Goal: Task Accomplishment & Management: Manage account settings

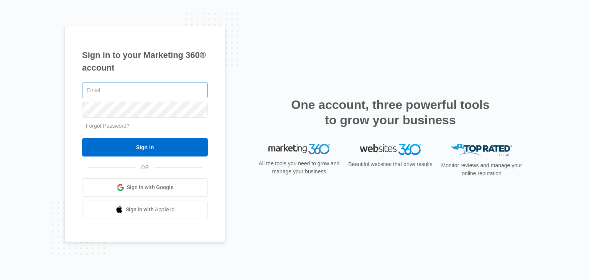
click at [148, 89] on input "text" at bounding box center [145, 90] width 126 height 16
click at [148, 88] on input "text" at bounding box center [145, 90] width 126 height 16
click at [160, 87] on input "text" at bounding box center [145, 90] width 126 height 16
click at [110, 126] on link "Forgot Password?" at bounding box center [108, 126] width 44 height 6
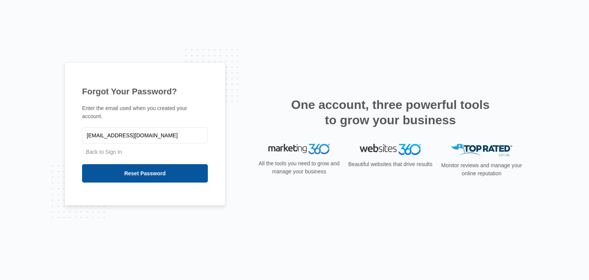
type input "[EMAIL_ADDRESS][DOMAIN_NAME]"
click at [118, 170] on input "Reset Password" at bounding box center [145, 173] width 126 height 18
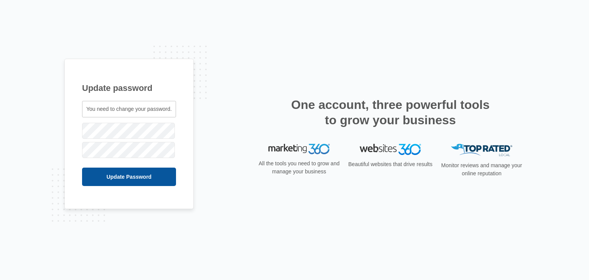
click at [120, 175] on input "Update Password" at bounding box center [129, 177] width 94 height 18
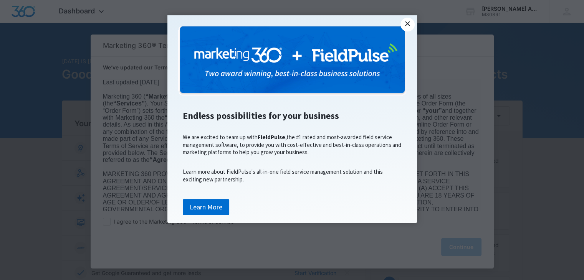
click at [405, 24] on link "×" at bounding box center [407, 25] width 14 height 14
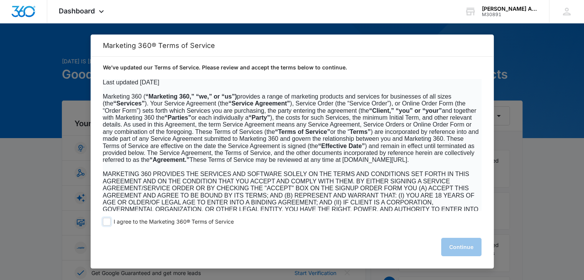
click at [105, 221] on span at bounding box center [107, 222] width 8 height 8
click at [105, 221] on input "I agree to the Marketing 360® Terms of Service" at bounding box center [107, 222] width 8 height 8
checkbox input "true"
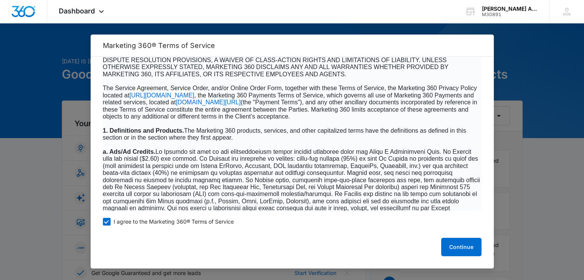
scroll to position [4981, 0]
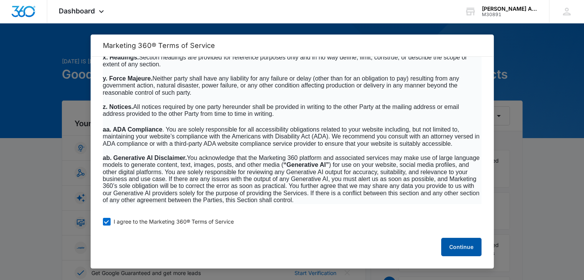
click at [464, 246] on button "Continue" at bounding box center [461, 247] width 40 height 18
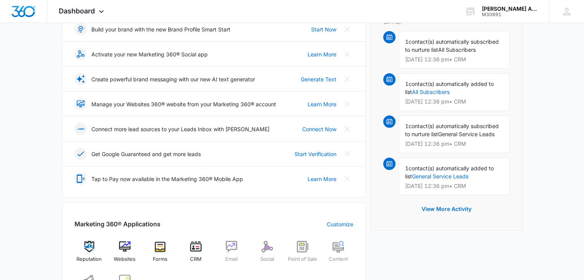
scroll to position [115, 0]
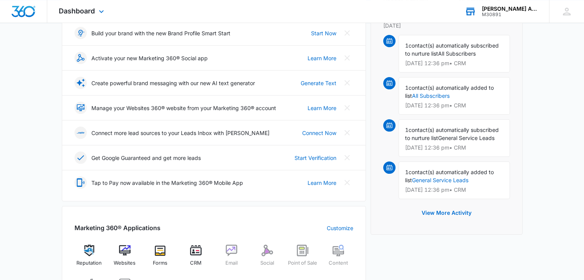
click at [516, 8] on div "[PERSON_NAME] Appliance Repair & Installation LLC" at bounding box center [510, 9] width 56 height 6
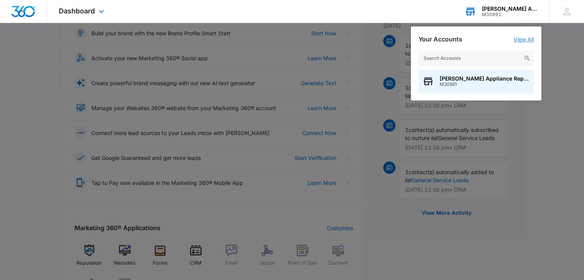
click at [526, 37] on link "View All" at bounding box center [523, 39] width 20 height 7
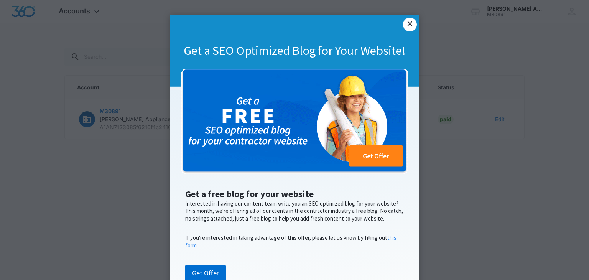
click at [404, 25] on link "×" at bounding box center [410, 25] width 14 height 14
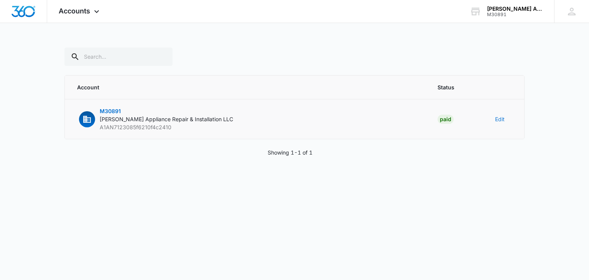
click at [499, 120] on button "Edit" at bounding box center [500, 119] width 10 height 8
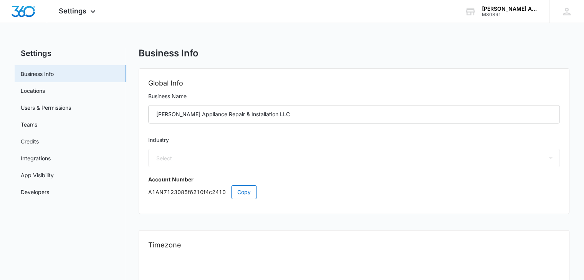
select select "8"
select select "US"
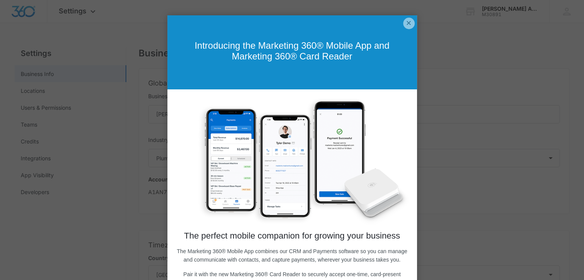
click at [403, 22] on link "×" at bounding box center [409, 24] width 12 height 12
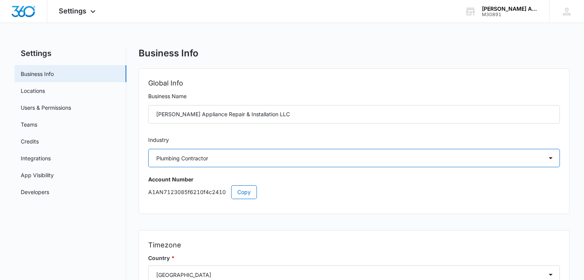
click at [356, 159] on select "Select Accounting / CPA Assisted Living Attorney / Law Firm Auto Repair Carpet …" at bounding box center [353, 158] width 411 height 18
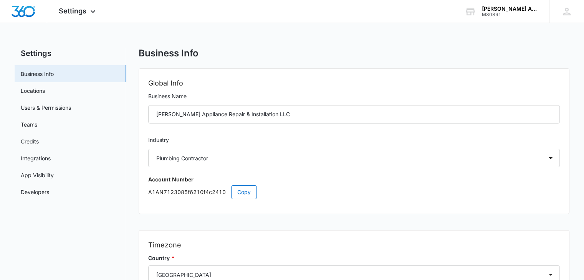
click at [132, 173] on div "Settings Business Info Locations Users & Permissions Teams Credits Integrations…" at bounding box center [292, 218] width 554 height 340
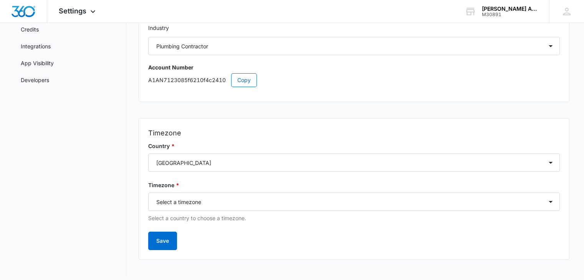
scroll to position [115, 0]
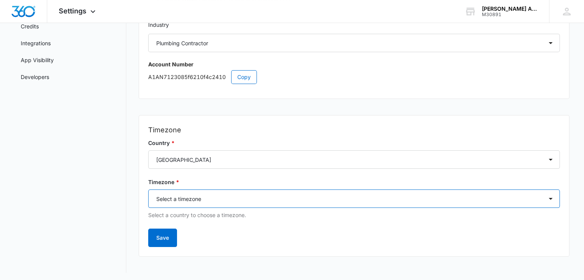
click at [239, 201] on select "Select a timezone Select a timezone America/Adak America/Anchorage America/Bois…" at bounding box center [353, 199] width 411 height 18
select select "America/New_York"
click at [148, 190] on select "Select a timezone Select a timezone America/Adak America/Anchorage America/Bois…" at bounding box center [353, 199] width 411 height 18
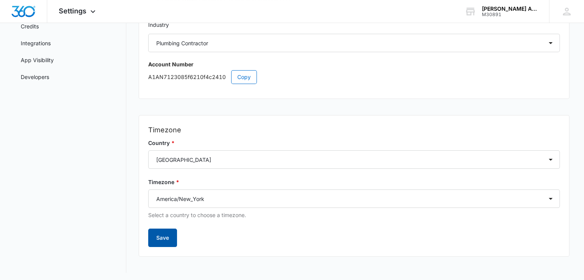
click at [163, 233] on button "Save" at bounding box center [162, 238] width 29 height 18
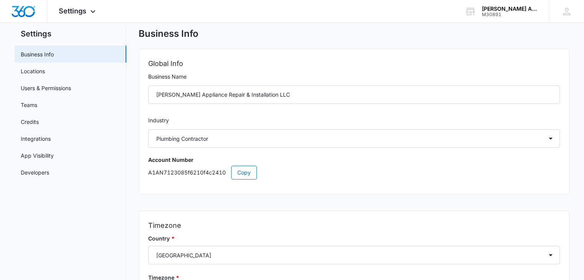
scroll to position [0, 0]
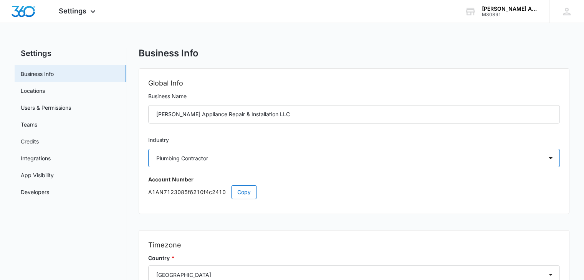
click at [412, 164] on select "Select Accounting / CPA Assisted Living Attorney / Law Firm Auto Repair Carpet …" at bounding box center [353, 158] width 411 height 18
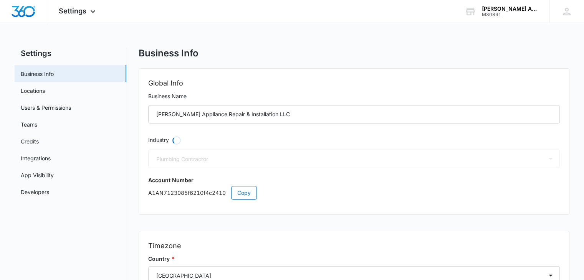
select select "52"
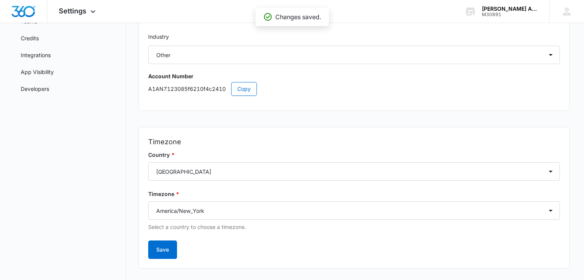
scroll to position [115, 0]
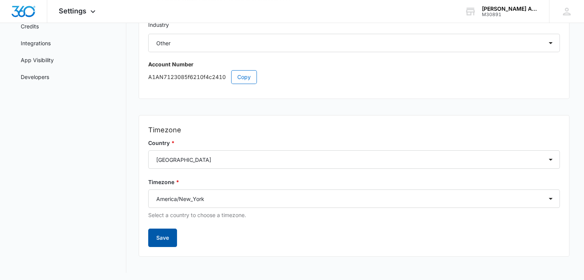
click at [157, 237] on button "Save" at bounding box center [162, 238] width 29 height 18
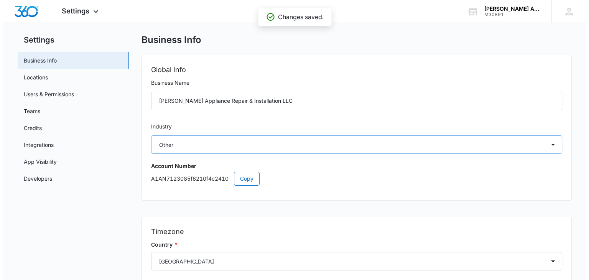
scroll to position [0, 0]
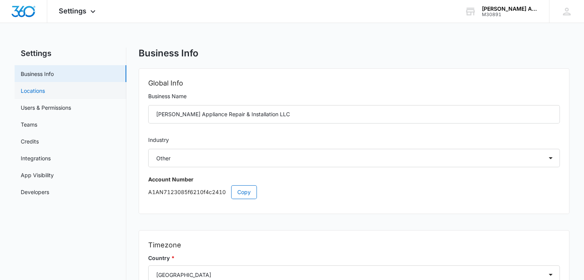
click at [31, 89] on link "Locations" at bounding box center [33, 91] width 24 height 8
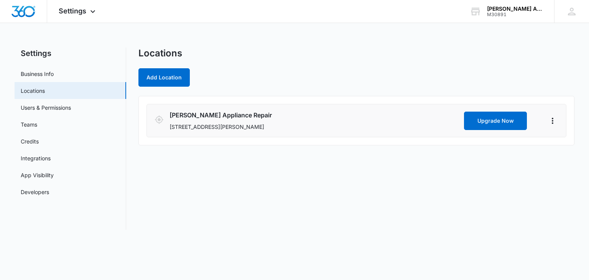
click at [199, 127] on p "510 Woodward Ave, Ridgewood, NY 11385" at bounding box center [316, 127] width 292 height 8
click at [553, 123] on icon "Actions" at bounding box center [553, 121] width 2 height 6
click at [565, 145] on link "Edit" at bounding box center [562, 142] width 10 height 7
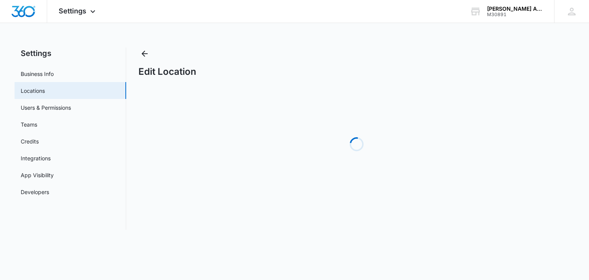
select select "New York"
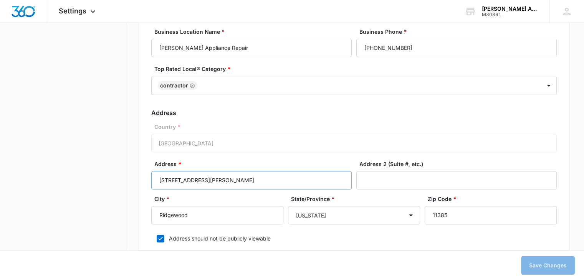
scroll to position [230, 0]
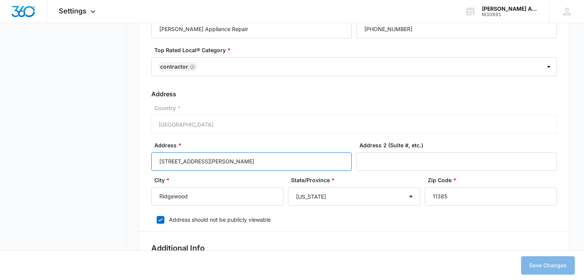
drag, startPoint x: 246, startPoint y: 162, endPoint x: 51, endPoint y: 148, distance: 195.4
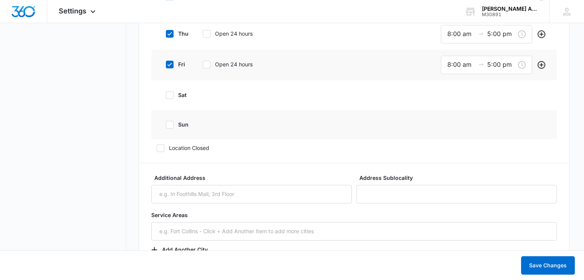
scroll to position [882, 0]
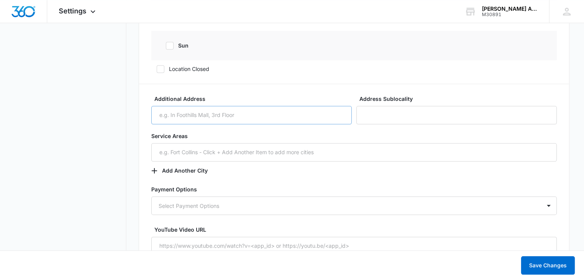
type input "3-14 Woodward Ave"
click at [270, 114] on input "Additional Address" at bounding box center [251, 115] width 200 height 18
type input "6"
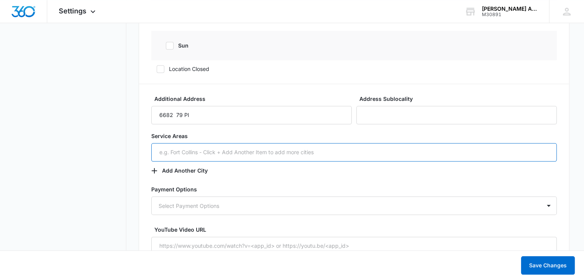
click at [298, 148] on input "text" at bounding box center [353, 152] width 405 height 18
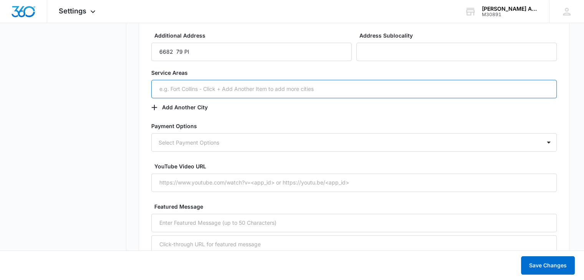
scroll to position [959, 0]
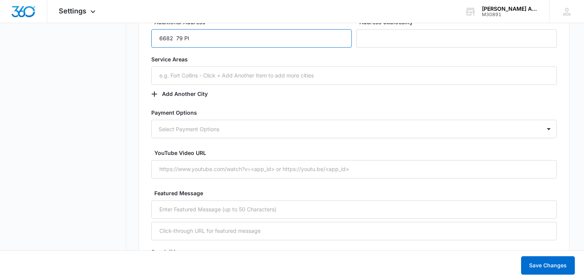
drag, startPoint x: 208, startPoint y: 36, endPoint x: 157, endPoint y: 34, distance: 51.5
click at [157, 34] on input "6682 79 Pl" at bounding box center [251, 38] width 200 height 18
type input "6"
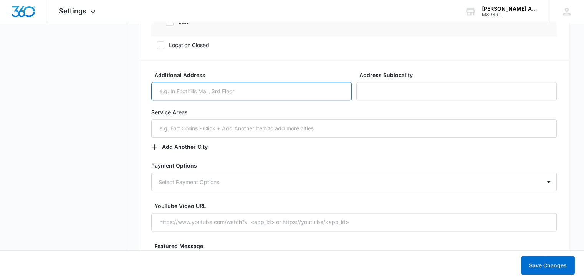
scroll to position [882, 0]
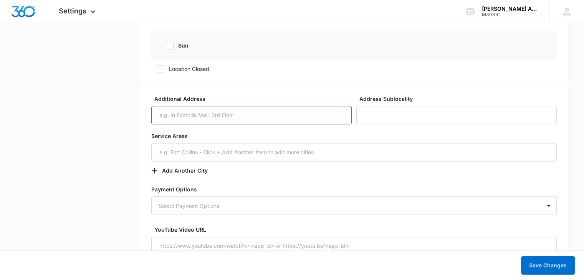
paste input "66-82 79th PlFlushing, NY 11379"
click at [195, 113] on input "66-82 79th PlFlushing, NY 11379" at bounding box center [251, 115] width 200 height 18
type input "66-82 79th Pl Flushing, NY 11379"
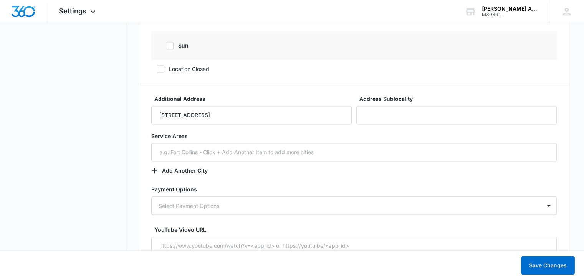
click at [333, 183] on form "Basic Info Business Location Name * Bailey Appliance Repair Business Phone * (3…" at bounding box center [353, 104] width 405 height 1540
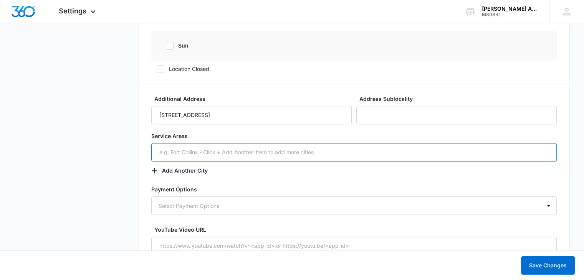
click at [165, 150] on input "text" at bounding box center [353, 152] width 405 height 18
paste input "66-82 79th PlFlushing, NY 11379"
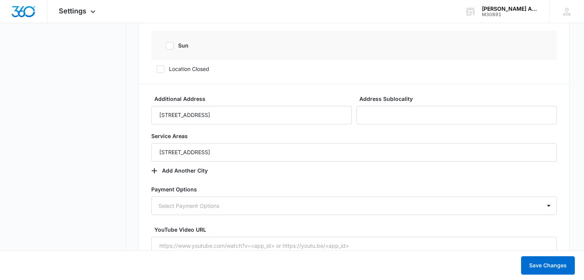
click at [320, 188] on label "Payment Options" at bounding box center [353, 189] width 405 height 8
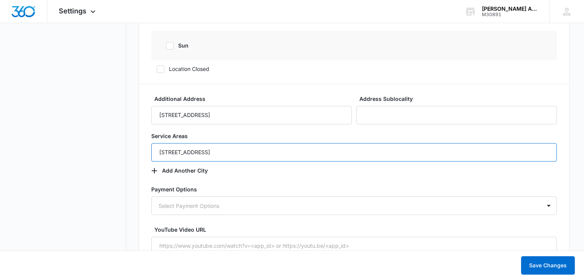
click at [193, 152] on input "66-82 79th PlFlushing, NY 11379" at bounding box center [353, 152] width 405 height 18
click at [193, 151] on input "66-82 79th PlFlushing, NY 11379" at bounding box center [353, 152] width 405 height 18
click at [195, 148] on input "66-82 79th P lFlushing, NY 11379" at bounding box center [353, 152] width 405 height 18
type input "66-82 79th Pl Flushing, NY 11379"
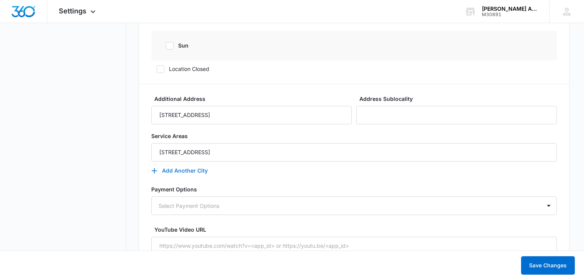
click at [153, 170] on icon "button" at bounding box center [154, 170] width 5 height 5
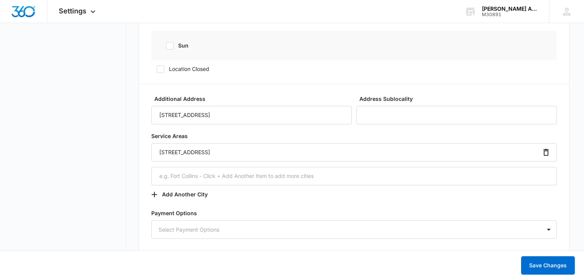
scroll to position [921, 0]
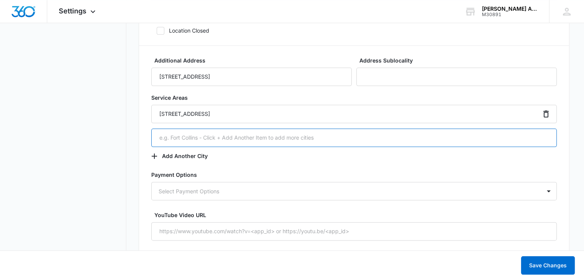
paste input "6 Terrace Park Garden City, NY 11530"
type input "6 Terrace Park Garden City, NY 11530"
click at [153, 155] on icon "button" at bounding box center [154, 155] width 5 height 5
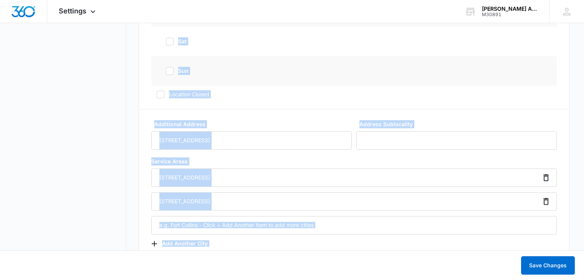
scroll to position [765, 0]
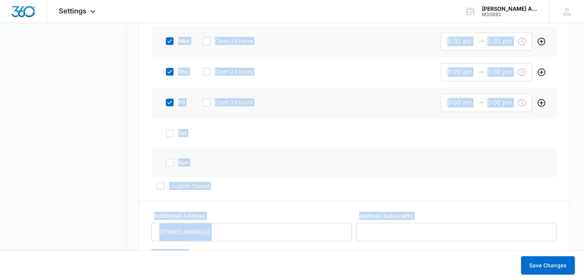
drag, startPoint x: 381, startPoint y: 201, endPoint x: 82, endPoint y: 125, distance: 307.8
click at [94, 123] on div "Settings Business Info Locations Users & Permissions Teams Credits Integrations…" at bounding box center [292, 179] width 554 height 1794
click at [91, 127] on nav "Settings Business Info Locations Users & Permissions Teams Credits Integrations…" at bounding box center [71, 179] width 112 height 1794
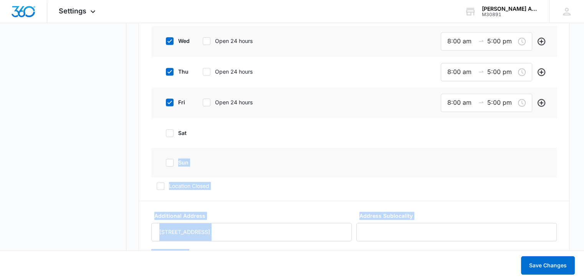
drag, startPoint x: 91, startPoint y: 127, endPoint x: 377, endPoint y: 137, distance: 286.0
click at [307, 129] on div "Settings Business Info Locations Users & Permissions Teams Credits Integrations…" at bounding box center [292, 179] width 554 height 1794
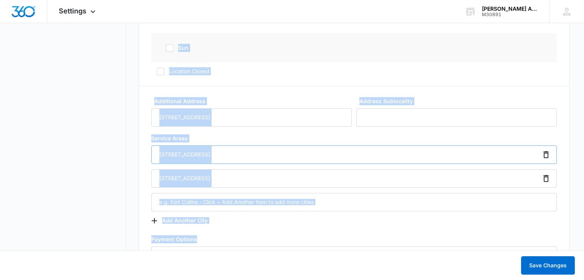
scroll to position [881, 0]
click at [336, 135] on label "Service Areas" at bounding box center [353, 139] width 405 height 11
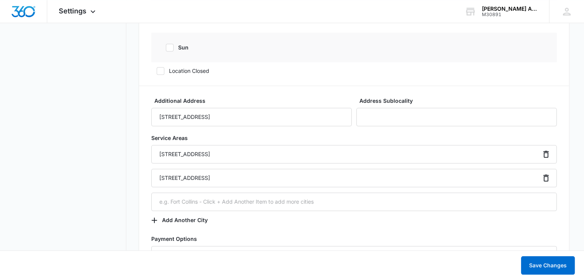
scroll to position [919, 0]
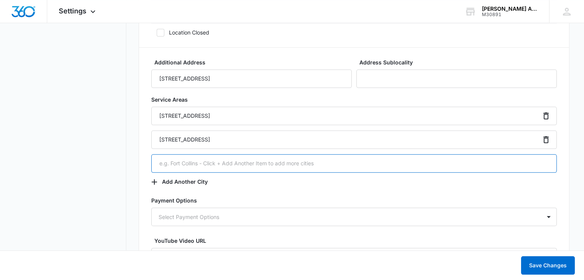
paste input "1079 Pelhamdale Ave Pelham, NY 10803"
type input "1079 Pelhamdale Ave Pelham, NY 10803"
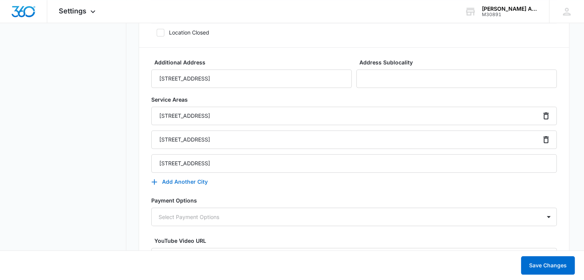
click at [152, 179] on icon "button" at bounding box center [154, 181] width 9 height 9
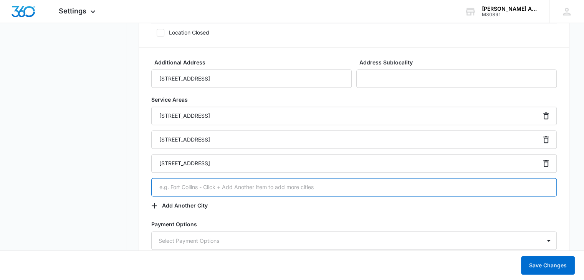
paste input "1681 Bronxdale Ave, Bronx, NY 10462"
type input "1681 Bronxdale Ave, Bronx, NY 10462"
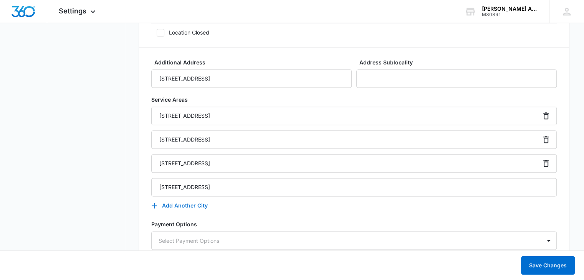
click at [153, 203] on icon "button" at bounding box center [154, 205] width 9 height 9
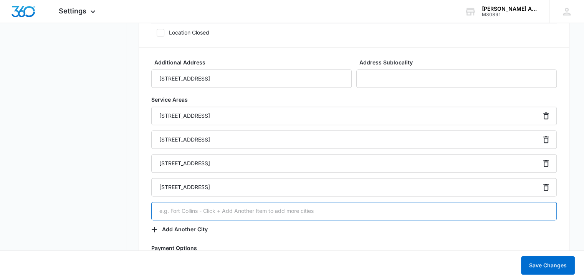
paste input "782 Union St, Brooklyn, NY 11215"
type input "782 Union St, Brooklyn, NY 11215"
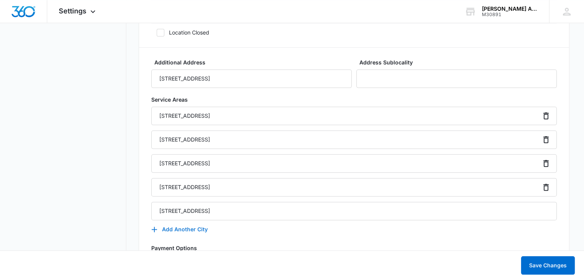
click at [153, 229] on icon "button" at bounding box center [154, 229] width 9 height 9
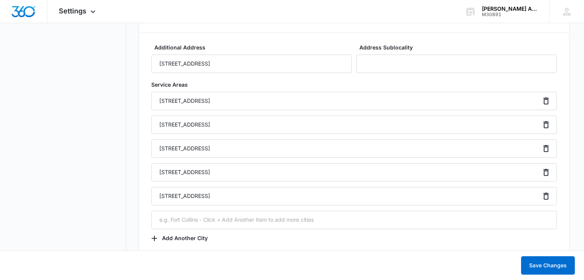
scroll to position [957, 0]
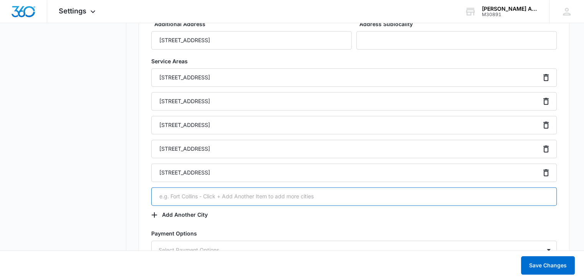
paste input "Williamsburg Brooklyn, NY"
type input "Williamsburg Brooklyn, NY"
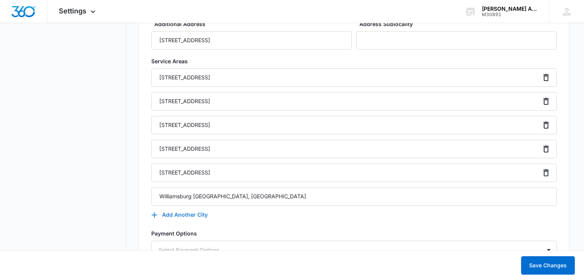
click at [152, 212] on icon "button" at bounding box center [154, 214] width 9 height 9
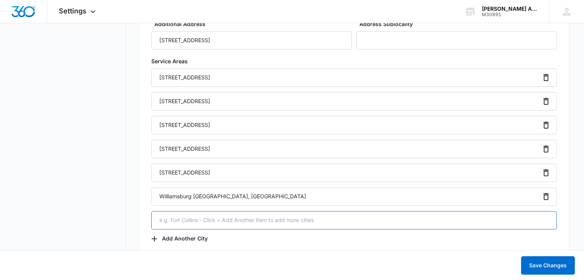
paste input "Greenpoint Brooklyn, NY"
type input "Greenpoint Brooklyn, NY"
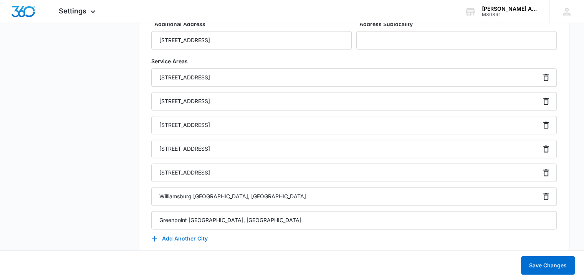
click at [171, 237] on button "Add Another City" at bounding box center [183, 238] width 64 height 18
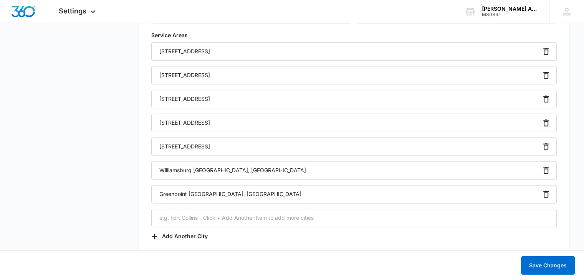
scroll to position [996, 0]
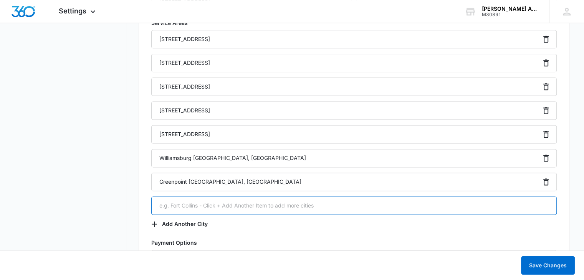
paste input "Bedford-Stuyvesant Brooklyn, NY"
type input "Bedford-Stuyvesant Brooklyn, NY"
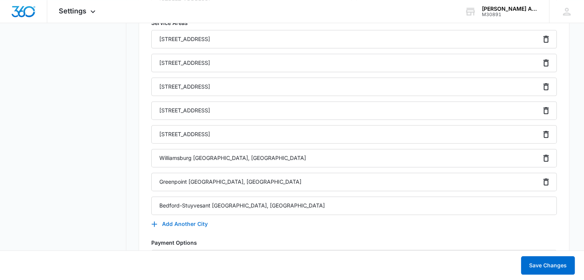
click at [154, 223] on icon "button" at bounding box center [154, 223] width 5 height 5
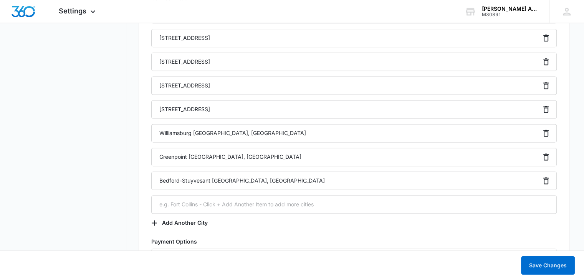
scroll to position [1034, 0]
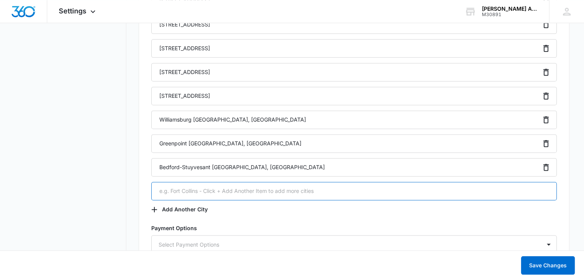
paste input "Downtown Brooklyn Brooklyn, NY"
type input "Downtown Brooklyn Brooklyn, NY"
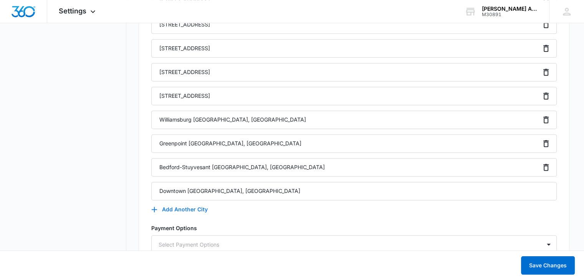
click at [155, 208] on icon "button" at bounding box center [154, 209] width 9 height 9
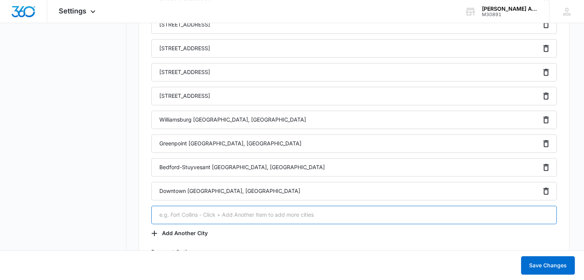
paste input "Brooklyn Heights Brooklyn, NY"
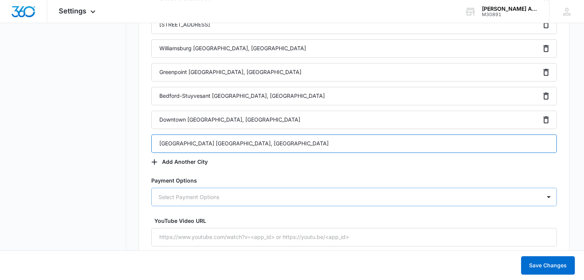
scroll to position [1111, 0]
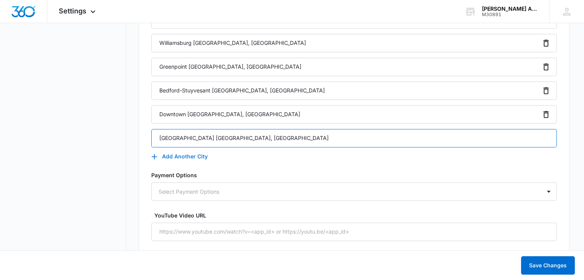
type input "Brooklyn Heights Brooklyn, NY"
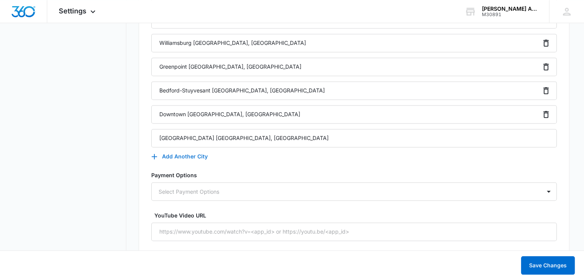
click at [154, 154] on icon "button" at bounding box center [154, 156] width 5 height 5
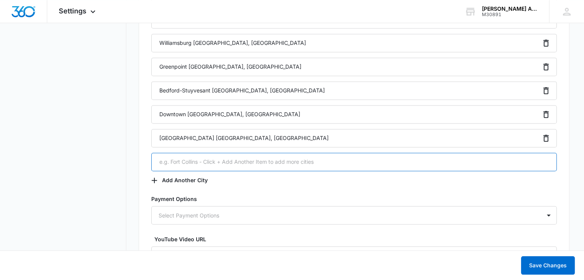
paste input "Prospect Heights Brooklyn, NY"
type input "Prospect Heights Brooklyn, NY"
click at [151, 178] on icon "button" at bounding box center [154, 180] width 9 height 9
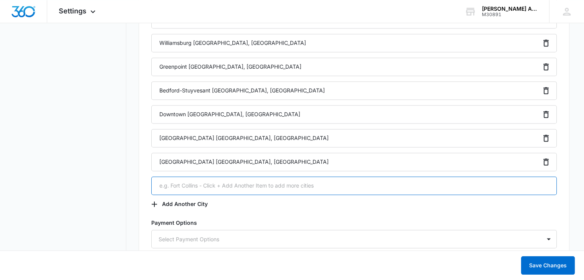
paste input "Bay Ridge Brooklyn, NY"
type input "Bay Ridge Brooklyn, NY"
click at [155, 203] on icon "button" at bounding box center [154, 203] width 5 height 5
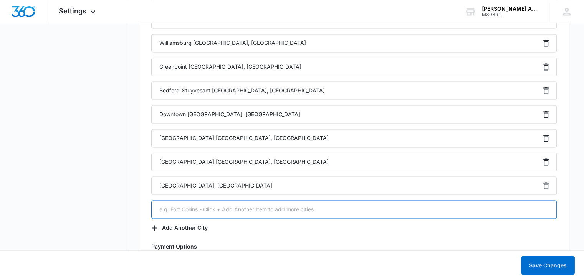
paste input "Prospect Lefferts Gardens Brooklyn, NY"
type input "Prospect Lefferts Gardens Brooklyn, NY"
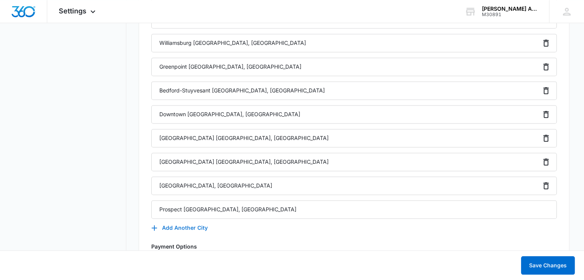
click at [157, 226] on icon "button" at bounding box center [154, 227] width 9 height 9
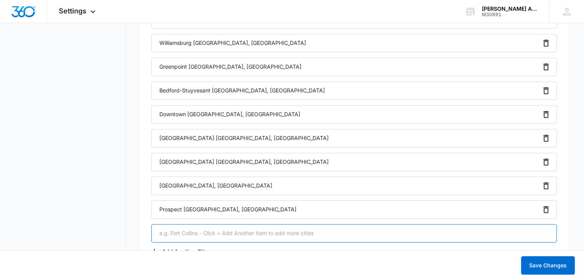
paste input "Dekalb Avenue &, S Portland Ave, Brooklyn, NY 11205"
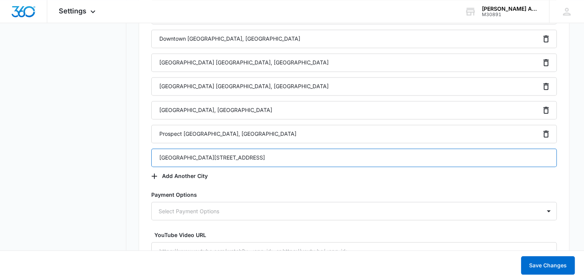
scroll to position [1187, 0]
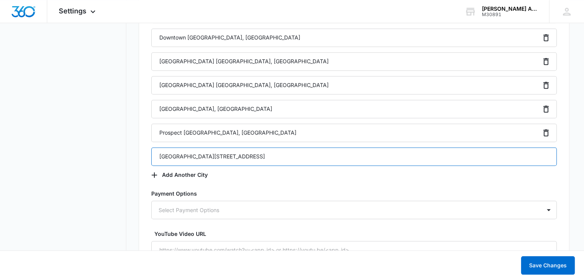
click at [241, 155] on input "Dekalb Avenue &, S Portland Ave, Brooklyn, NY 11205" at bounding box center [353, 156] width 405 height 18
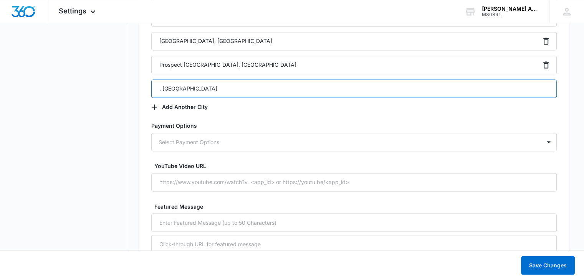
scroll to position [1264, 0]
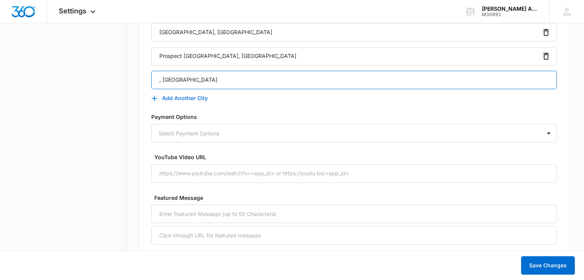
type input ", Brooklyn, NY 11205"
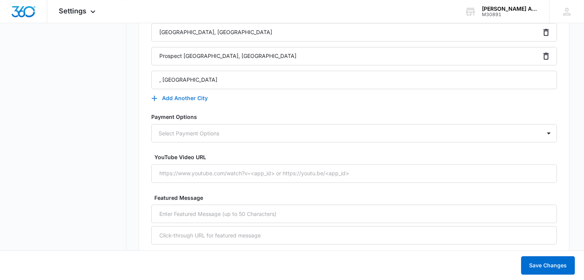
click at [153, 96] on icon "button" at bounding box center [154, 98] width 9 height 9
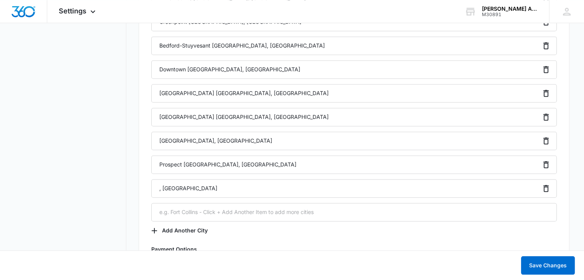
scroll to position [1149, 0]
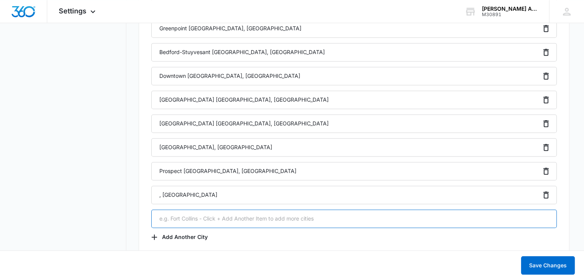
paste input "Dyker Heights Brooklyn, NY"
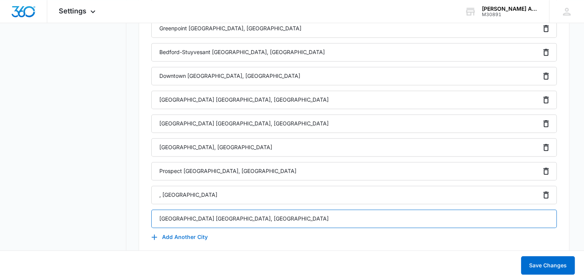
type input "Dyker Heights Brooklyn, NY"
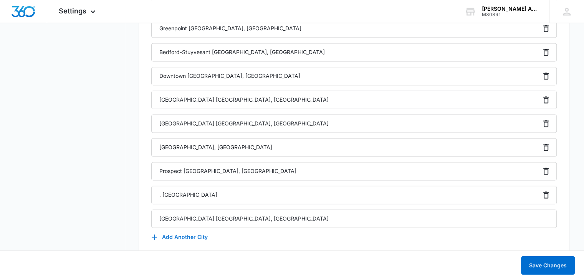
click at [163, 235] on button "Add Another City" at bounding box center [183, 237] width 64 height 18
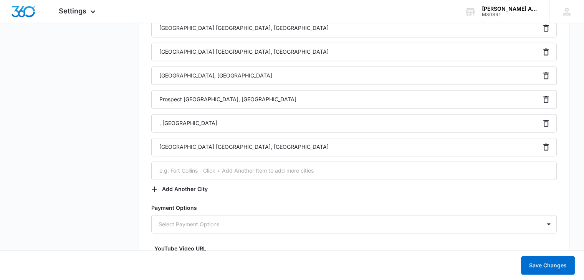
scroll to position [1226, 0]
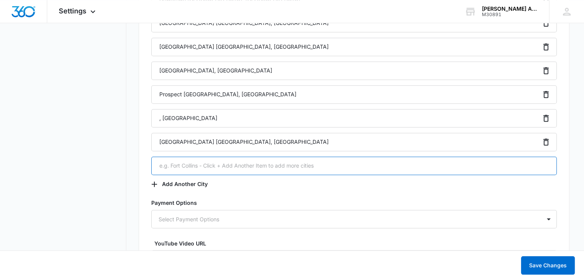
paste input "Borough Park Brooklyn, NY"
type input "Borough Park Brooklyn, NY"
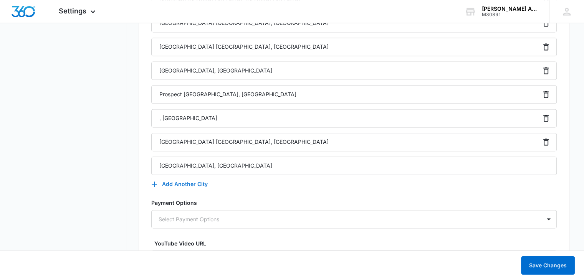
click at [154, 183] on icon "button" at bounding box center [154, 183] width 5 height 5
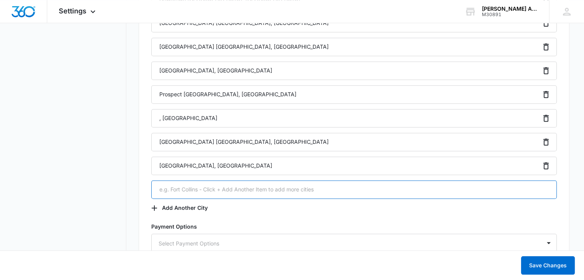
paste input "Carroll Gardens Brooklyn, NY"
type input "Carroll Gardens Brooklyn, NY"
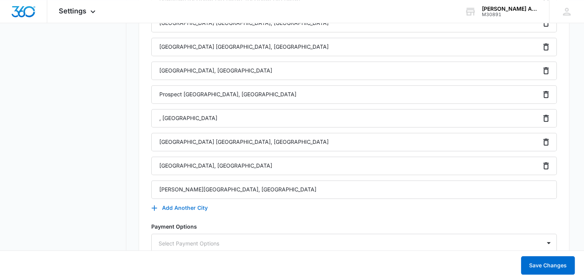
click at [155, 206] on icon "button" at bounding box center [154, 207] width 5 height 5
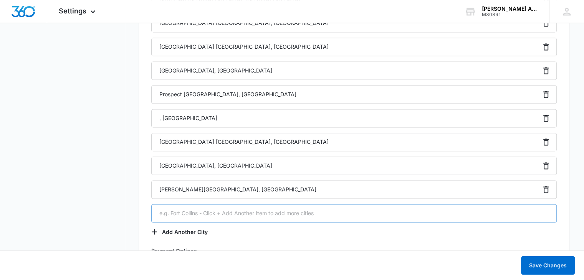
scroll to position [1264, 0]
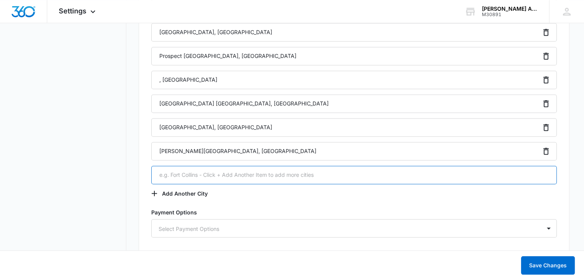
paste input "Dumbo Brooklyn, NY 11201"
type input "Dumbo Brooklyn, NY 11201"
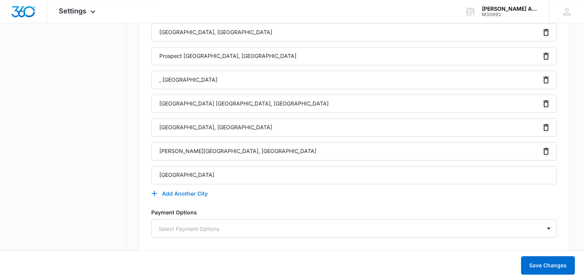
click at [152, 192] on icon "button" at bounding box center [154, 193] width 5 height 5
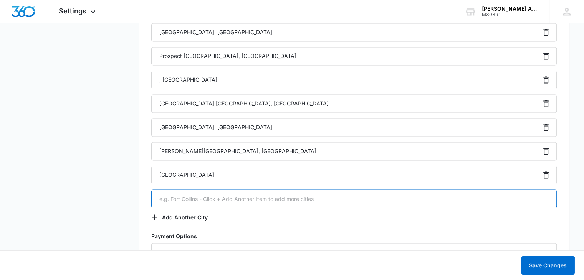
paste input "Brooklyn Navy Yard Brooklyn, NY"
type input "Brooklyn Navy Yard Brooklyn, NY"
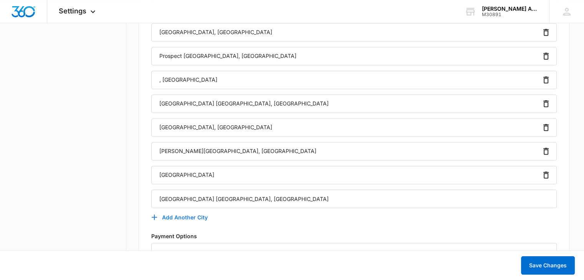
click at [153, 217] on icon "button" at bounding box center [154, 217] width 9 height 9
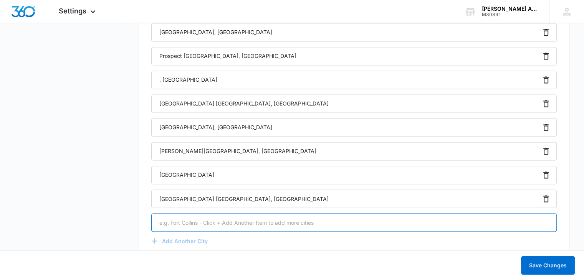
paste input "Cobble Hill Brooklyn, NY"
type input "Cobble Hill Brooklyn, NY"
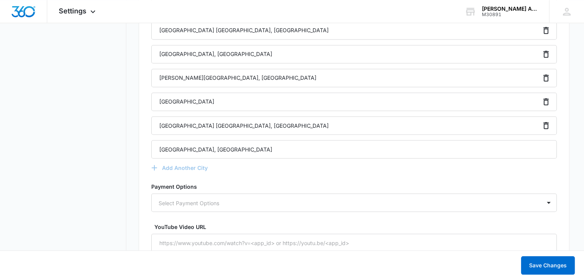
scroll to position [1341, 0]
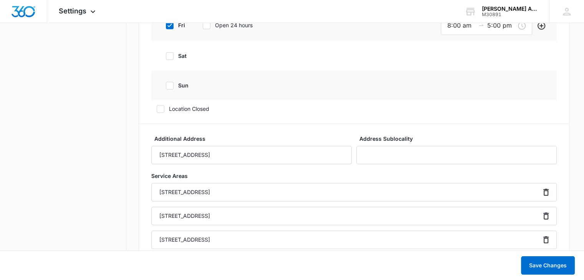
scroll to position [842, 0]
paste input "Red Hook Brooklyn, NY"
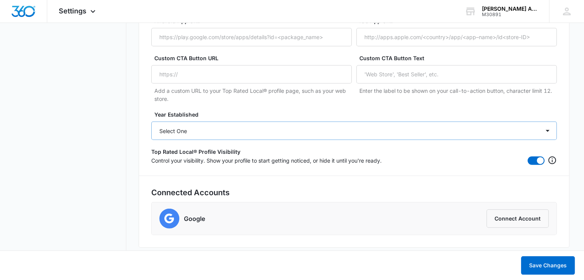
scroll to position [1974, 0]
type input "Red Hook Brooklyn, NY"
click at [541, 267] on button "Save Changes" at bounding box center [548, 265] width 54 height 18
click at [262, 131] on select "Select One 2025 2024 2023 2022 2021 2020 2019 2018 2017 2016 2015 2014 2013 201…" at bounding box center [353, 130] width 405 height 18
select select "2020"
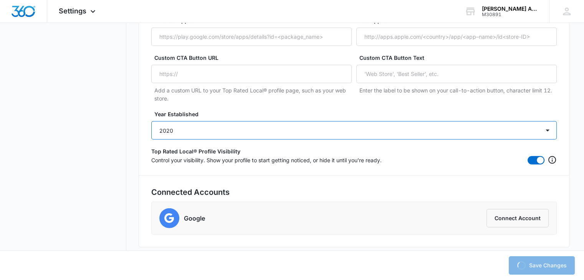
click at [151, 121] on select "Select One 2025 2024 2023 2022 2021 2020 2019 2018 2017 2016 2015 2014 2013 201…" at bounding box center [353, 130] width 405 height 18
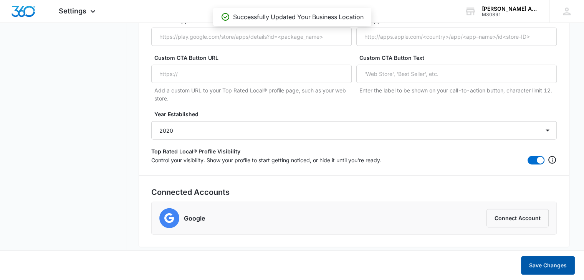
click at [547, 269] on button "Save Changes" at bounding box center [548, 265] width 54 height 18
click at [508, 219] on button "Connect Account" at bounding box center [517, 218] width 62 height 18
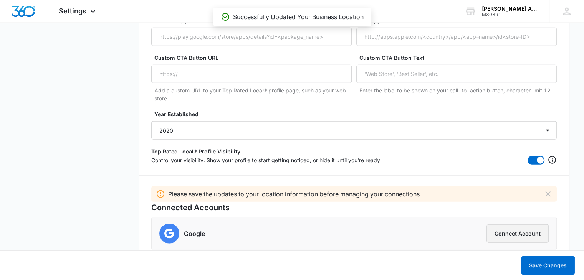
scroll to position [1989, 0]
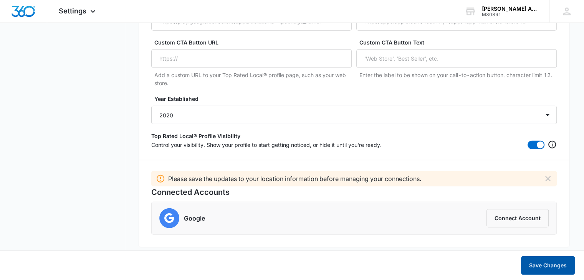
click at [532, 266] on button "Save Changes" at bounding box center [548, 265] width 54 height 18
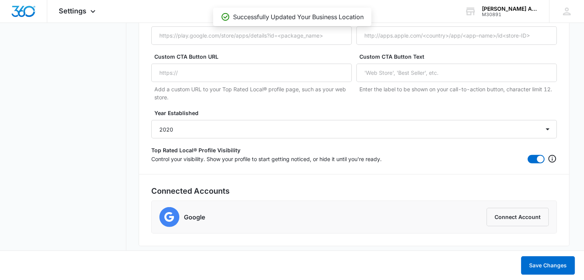
scroll to position [1974, 0]
click at [519, 218] on button "Connect Account" at bounding box center [517, 218] width 62 height 18
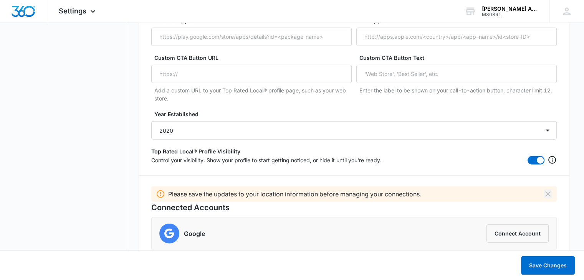
click at [549, 192] on icon "Dismiss" at bounding box center [547, 194] width 9 height 9
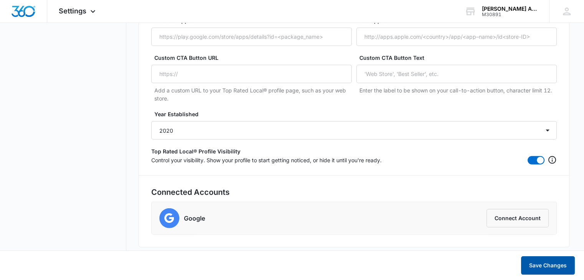
click at [552, 263] on button "Save Changes" at bounding box center [548, 265] width 54 height 18
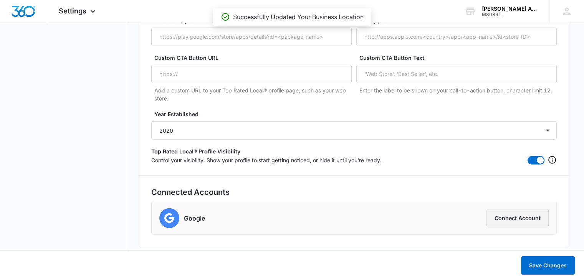
click at [514, 220] on button "Connect Account" at bounding box center [517, 218] width 62 height 18
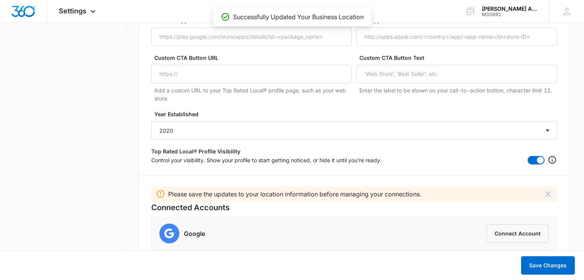
click at [547, 193] on icon "Dismiss" at bounding box center [547, 193] width 5 height 5
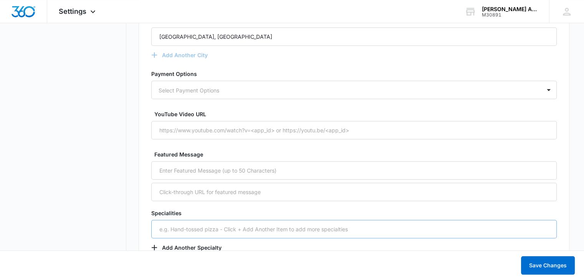
scroll to position [1437, 0]
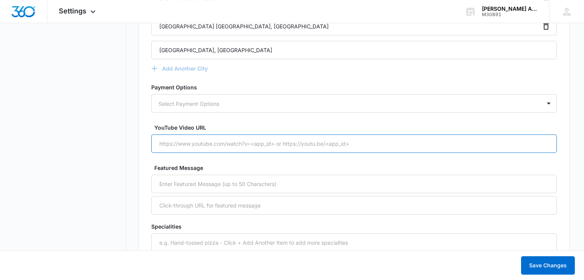
click at [367, 145] on input "YouTube Video URL" at bounding box center [353, 143] width 405 height 18
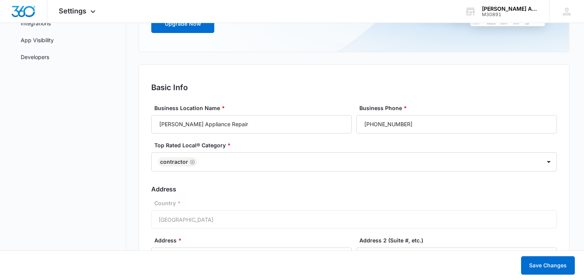
scroll to position [132, 0]
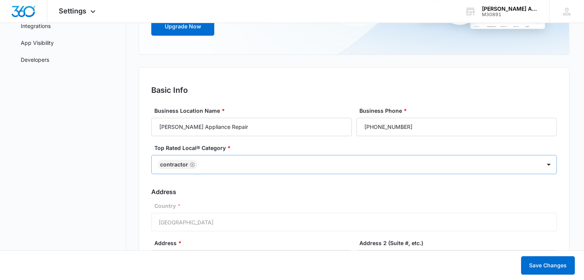
click at [513, 169] on div "Contractor" at bounding box center [346, 164] width 389 height 18
type input "a"
type input "Appliance Repair"
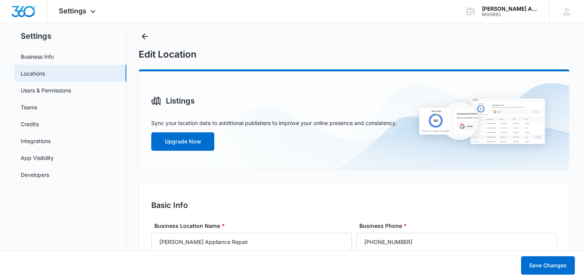
scroll to position [0, 0]
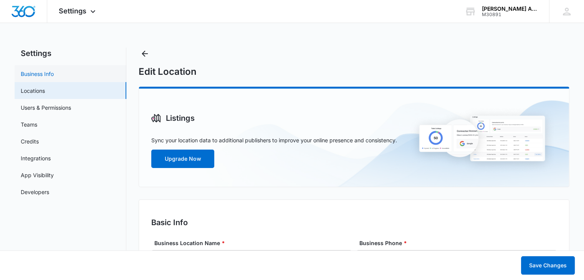
click at [41, 72] on link "Business Info" at bounding box center [37, 74] width 33 height 8
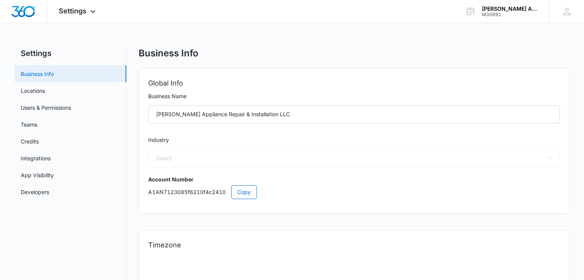
select select "52"
select select "US"
select select "America/New_York"
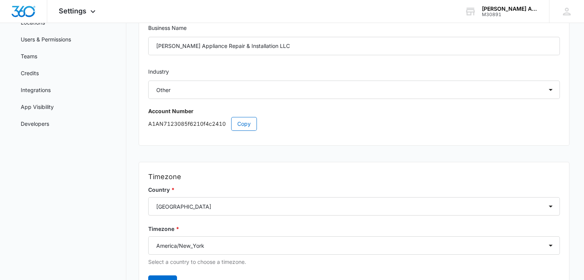
scroll to position [117, 0]
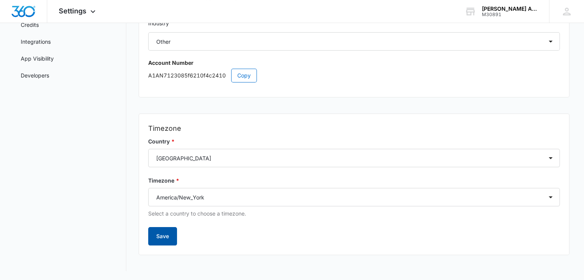
click at [162, 236] on button "Save" at bounding box center [162, 236] width 29 height 18
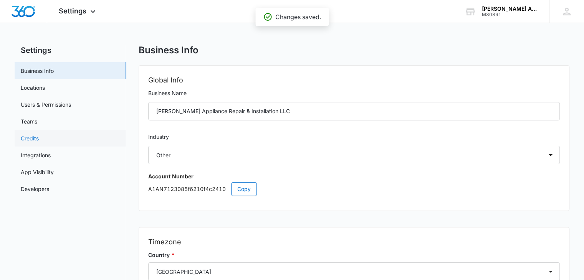
scroll to position [2, 0]
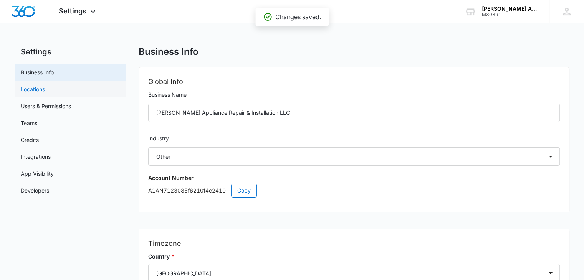
click at [31, 86] on link "Locations" at bounding box center [33, 89] width 24 height 8
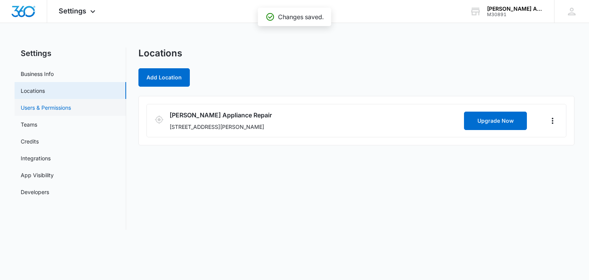
click at [38, 107] on link "Users & Permissions" at bounding box center [46, 108] width 50 height 8
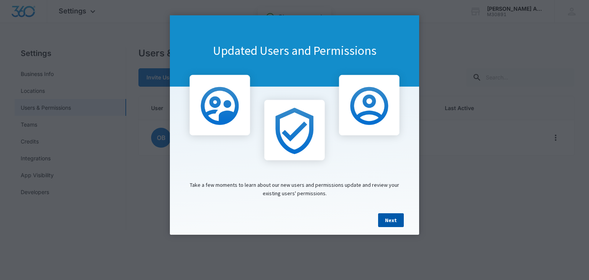
click at [394, 223] on link "Next" at bounding box center [391, 220] width 26 height 14
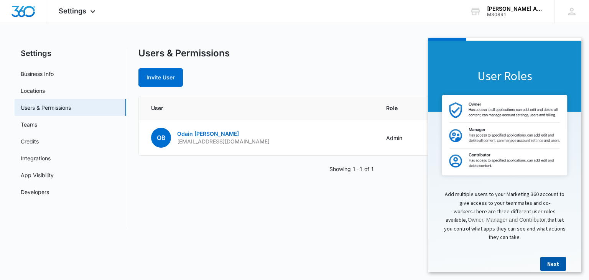
click at [557, 257] on link "Next" at bounding box center [554, 264] width 26 height 14
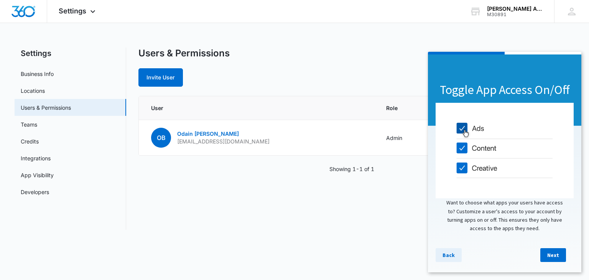
click at [453, 256] on link "Back" at bounding box center [449, 255] width 26 height 14
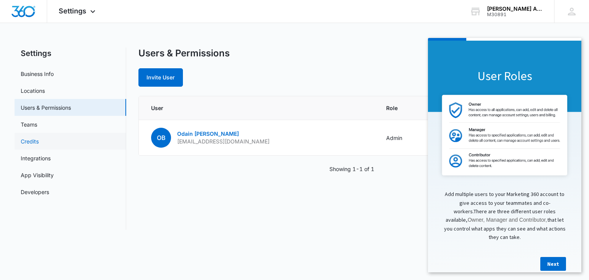
click at [24, 138] on link "Credits" at bounding box center [30, 141] width 18 height 8
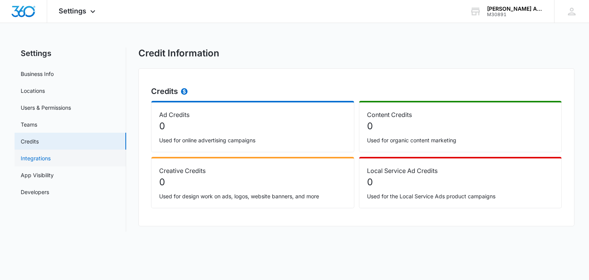
click at [33, 157] on link "Integrations" at bounding box center [36, 158] width 30 height 8
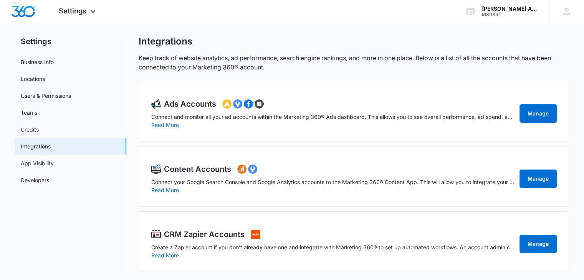
scroll to position [17, 0]
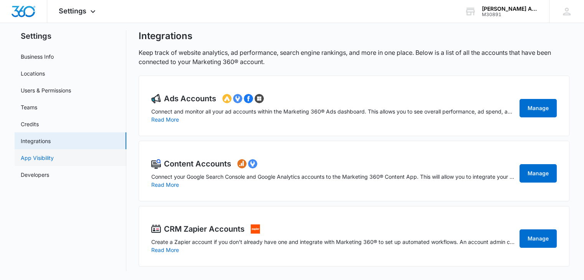
click at [36, 158] on link "App Visibility" at bounding box center [37, 158] width 33 height 8
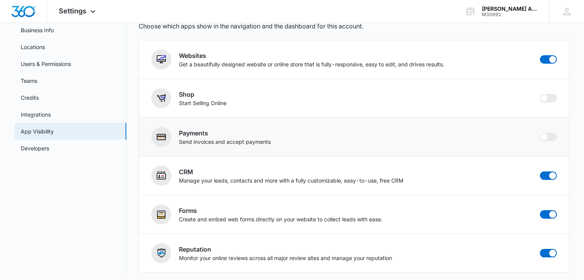
scroll to position [45, 0]
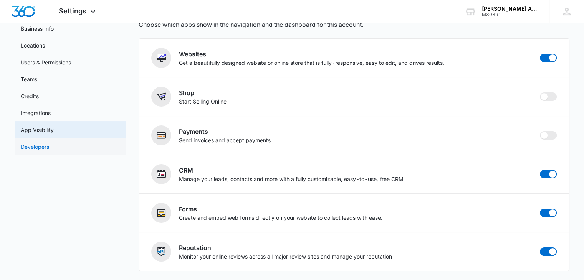
click at [30, 146] on link "Developers" at bounding box center [35, 147] width 28 height 8
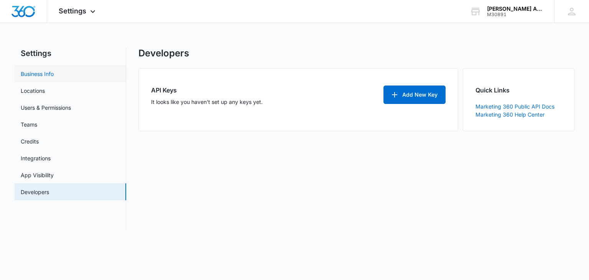
click at [34, 73] on link "Business Info" at bounding box center [37, 74] width 33 height 8
select select "52"
select select "US"
select select "America/New_York"
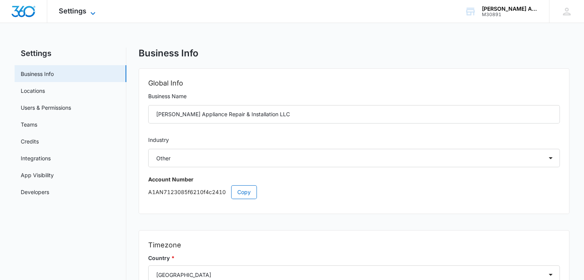
click at [91, 9] on icon at bounding box center [92, 13] width 9 height 9
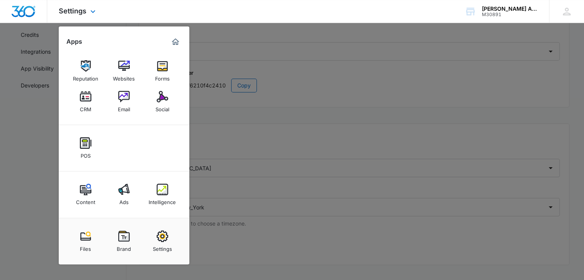
scroll to position [117, 0]
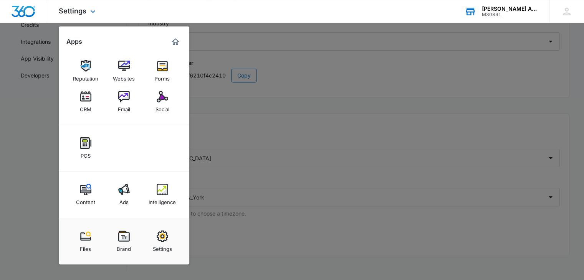
click at [533, 15] on div "M30891" at bounding box center [510, 14] width 56 height 5
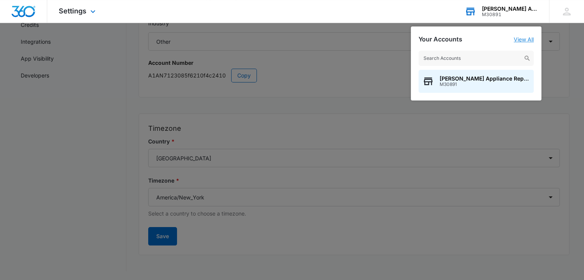
click at [518, 40] on link "View All" at bounding box center [523, 39] width 20 height 7
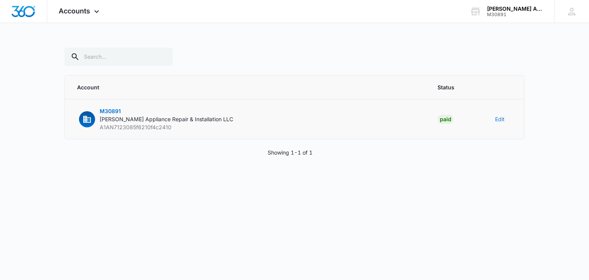
click at [500, 118] on button "Edit" at bounding box center [500, 119] width 10 height 8
select select "52"
select select "US"
select select "America/New_York"
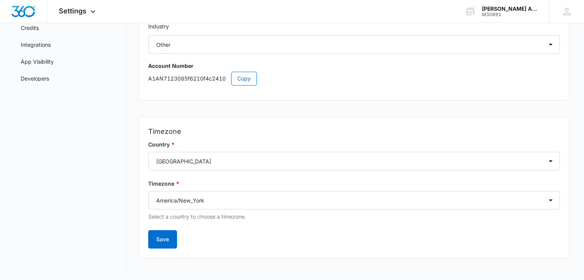
scroll to position [117, 0]
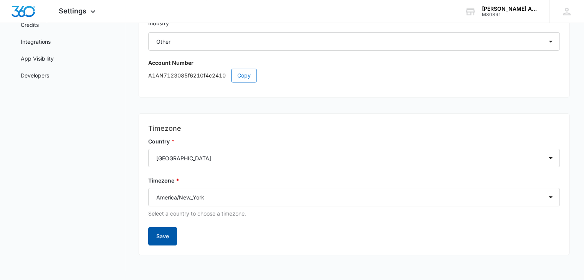
click at [156, 234] on button "Save" at bounding box center [162, 236] width 29 height 18
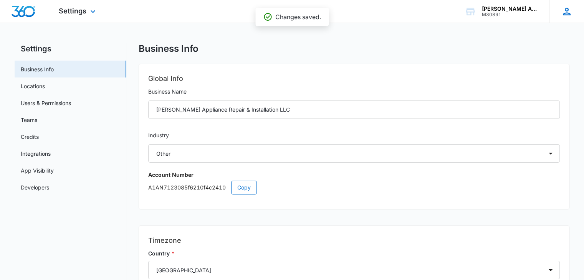
scroll to position [0, 0]
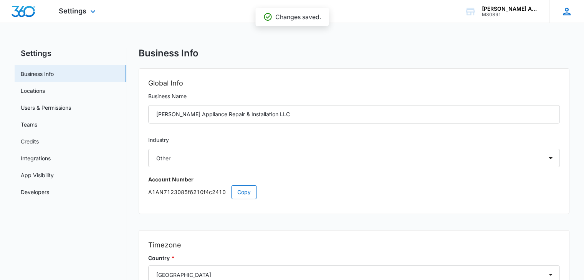
click at [568, 13] on icon at bounding box center [566, 12] width 8 height 8
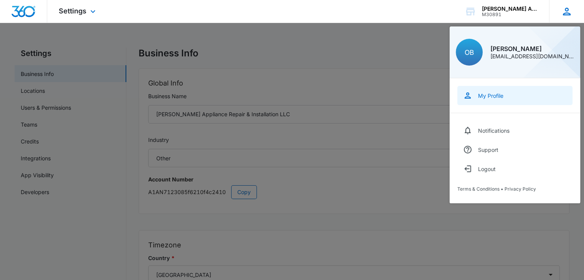
click at [506, 96] on link "My Profile" at bounding box center [514, 95] width 115 height 19
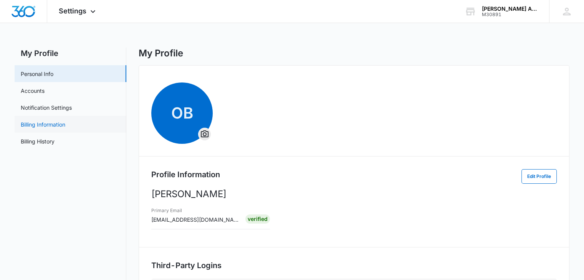
click at [32, 123] on link "Billing Information" at bounding box center [43, 124] width 45 height 8
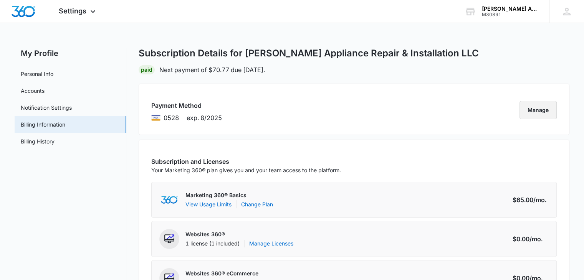
click at [533, 112] on button "Manage" at bounding box center [537, 110] width 37 height 18
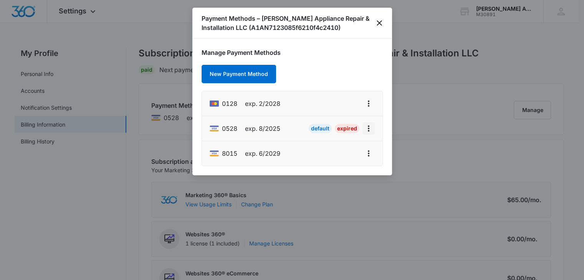
click at [369, 130] on icon "actions.viewMore" at bounding box center [368, 128] width 9 height 9
click at [349, 150] on div "Edit Card" at bounding box center [343, 149] width 23 height 5
select select "8"
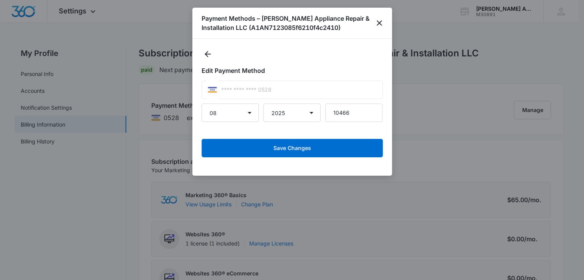
click at [311, 84] on div "**** **** **** 0528" at bounding box center [291, 90] width 181 height 18
click at [300, 92] on div "**** **** **** 0528" at bounding box center [291, 90] width 181 height 18
click at [379, 22] on icon "close" at bounding box center [378, 22] width 9 height 9
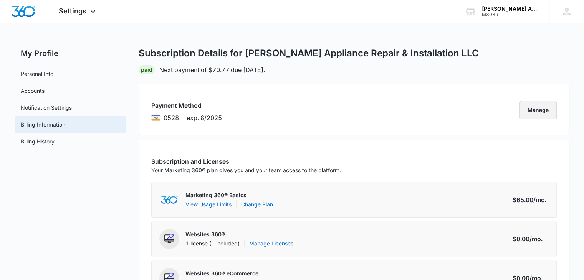
click at [533, 111] on button "Manage" at bounding box center [537, 110] width 37 height 18
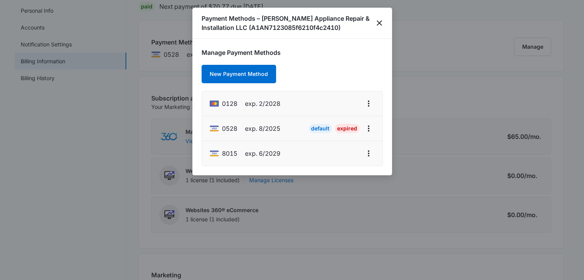
scroll to position [115, 0]
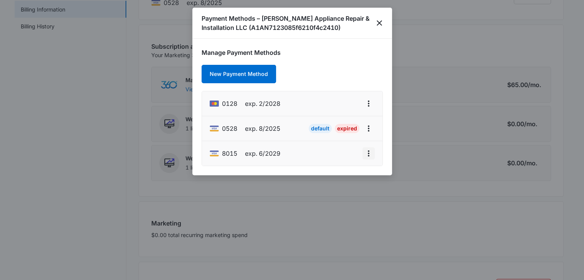
click at [369, 155] on icon "actions.viewMore" at bounding box center [368, 153] width 9 height 9
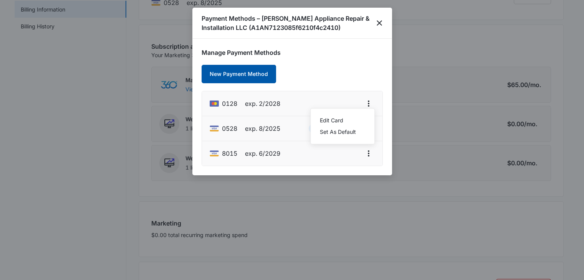
click at [227, 73] on button "New Payment Method" at bounding box center [238, 74] width 74 height 18
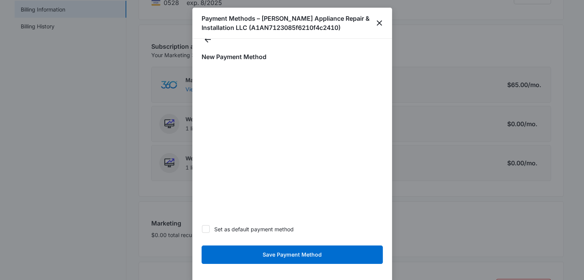
scroll to position [20, 0]
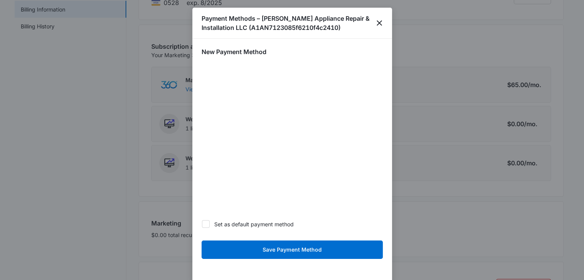
click at [208, 223] on icon at bounding box center [205, 224] width 7 height 7
click at [202, 224] on input "Set as default payment method" at bounding box center [201, 224] width 0 height 0
checkbox input "true"
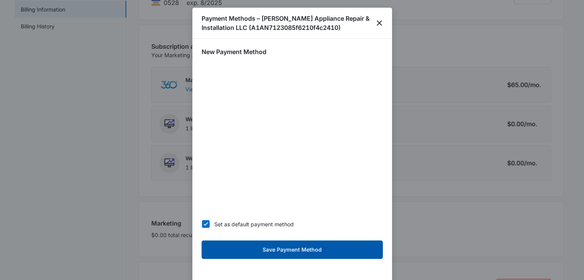
click at [266, 251] on button "Save Payment Method" at bounding box center [291, 250] width 181 height 18
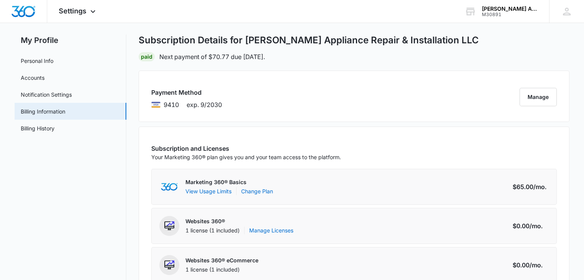
scroll to position [12, 0]
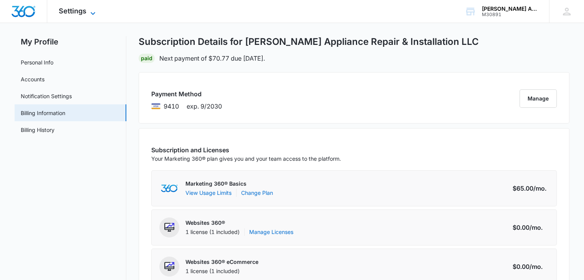
click at [92, 10] on icon at bounding box center [92, 13] width 9 height 9
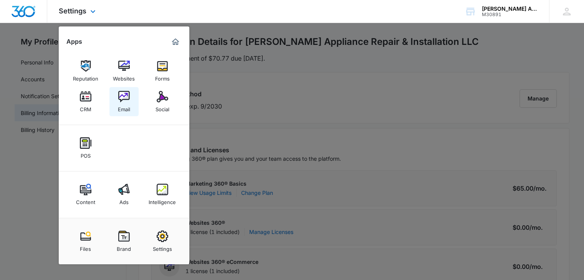
click at [123, 101] on img at bounding box center [124, 97] width 12 height 12
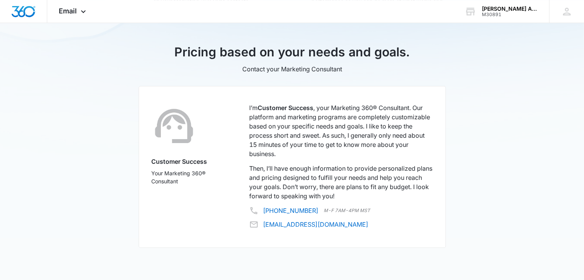
scroll to position [444, 0]
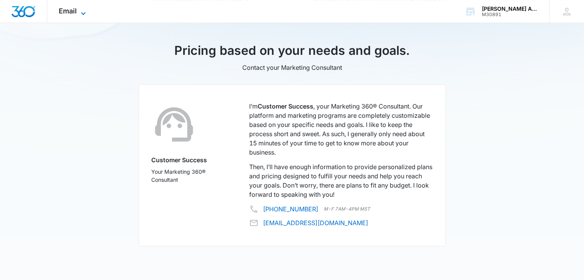
click at [86, 13] on icon at bounding box center [83, 13] width 9 height 9
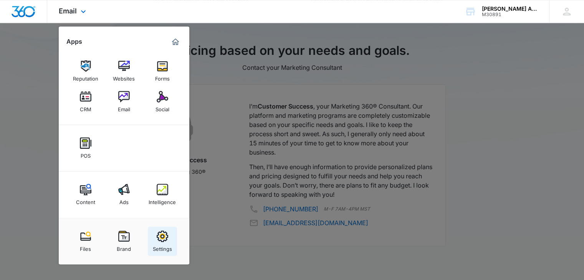
click at [158, 244] on div "Settings" at bounding box center [162, 247] width 19 height 10
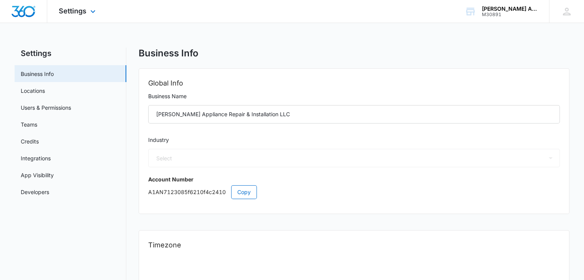
select select "52"
select select "US"
select select "America/New_York"
click at [41, 157] on link "Integrations" at bounding box center [36, 158] width 30 height 8
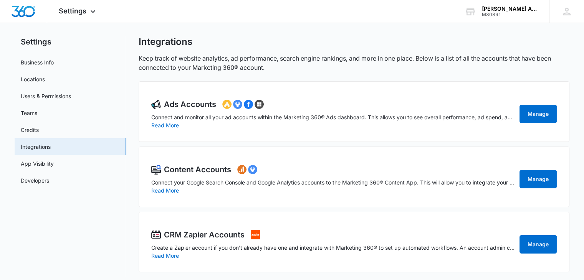
scroll to position [17, 0]
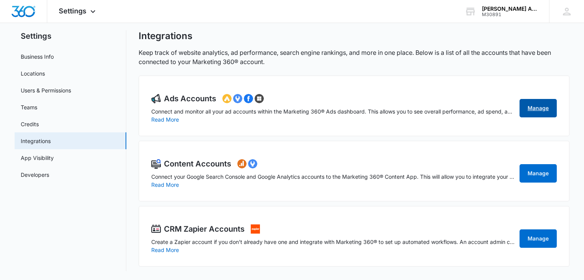
click at [533, 108] on link "Manage" at bounding box center [537, 108] width 37 height 18
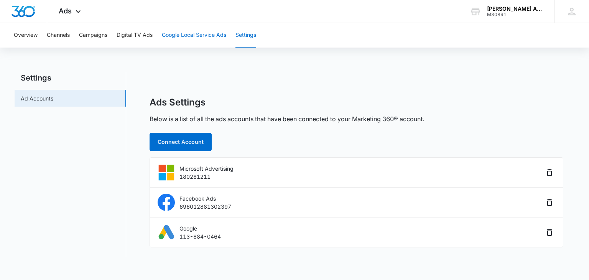
click at [175, 35] on button "Google Local Service Ads" at bounding box center [194, 35] width 64 height 25
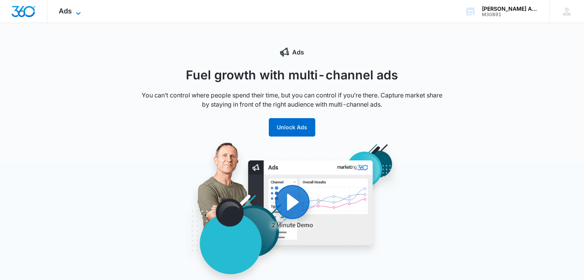
click at [78, 12] on icon at bounding box center [78, 13] width 9 height 9
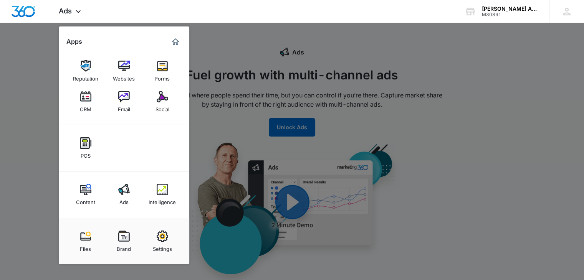
click at [242, 54] on div at bounding box center [292, 140] width 584 height 280
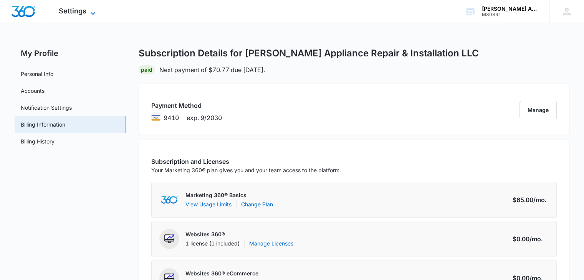
click at [89, 10] on icon at bounding box center [92, 13] width 9 height 9
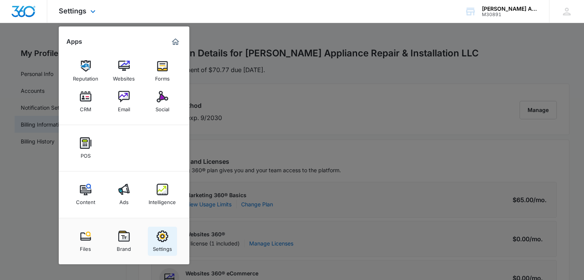
click at [163, 238] on img at bounding box center [163, 237] width 12 height 12
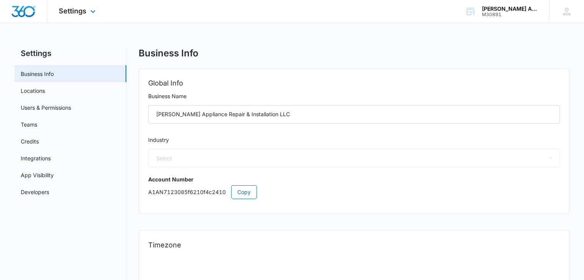
select select "52"
select select "US"
select select "America/New_York"
click at [39, 91] on link "Locations" at bounding box center [33, 91] width 24 height 8
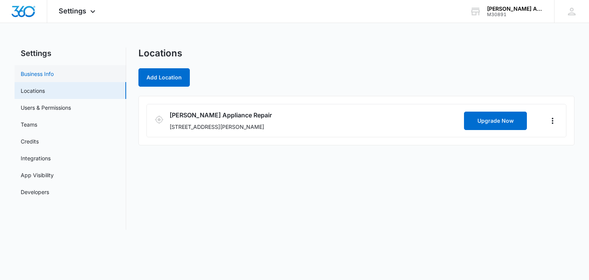
click at [38, 73] on link "Business Info" at bounding box center [37, 74] width 33 height 8
select select "52"
select select "US"
select select "America/New_York"
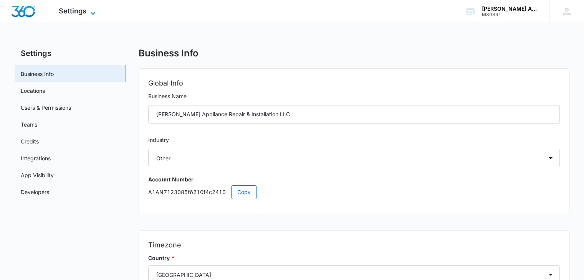
click at [94, 10] on icon at bounding box center [92, 13] width 9 height 9
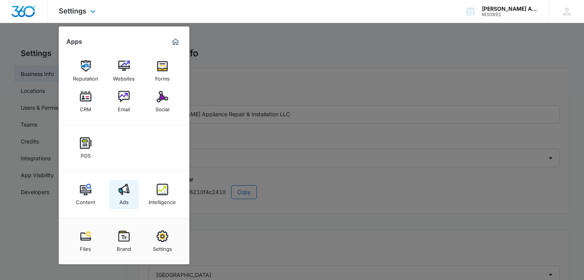
click at [119, 196] on div "Ads" at bounding box center [123, 200] width 9 height 10
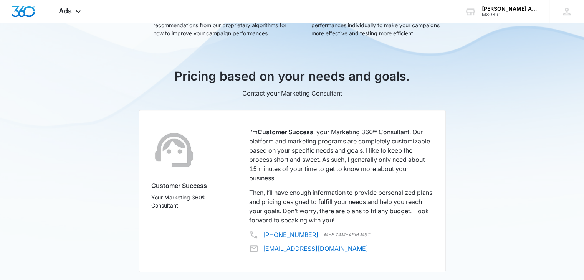
scroll to position [343, 0]
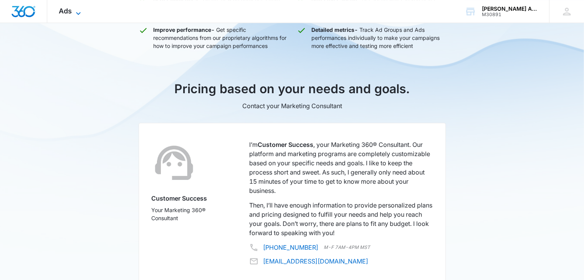
click at [76, 12] on icon at bounding box center [78, 13] width 9 height 9
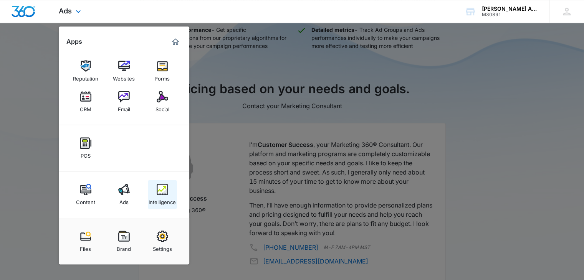
click at [163, 196] on div "Intelligence" at bounding box center [161, 200] width 27 height 10
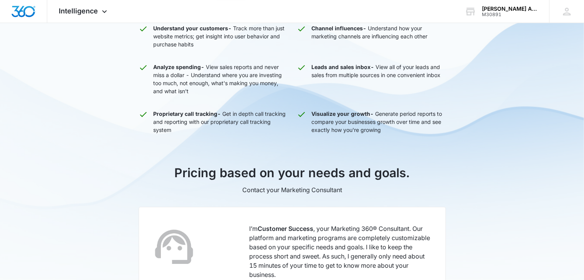
scroll to position [397, 0]
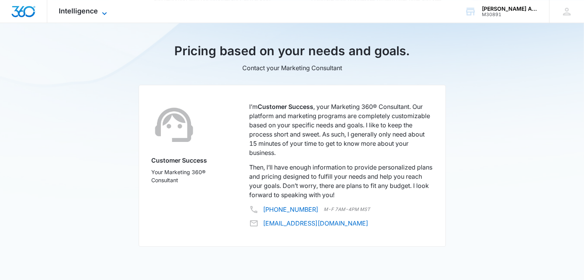
click at [101, 11] on icon at bounding box center [104, 13] width 9 height 9
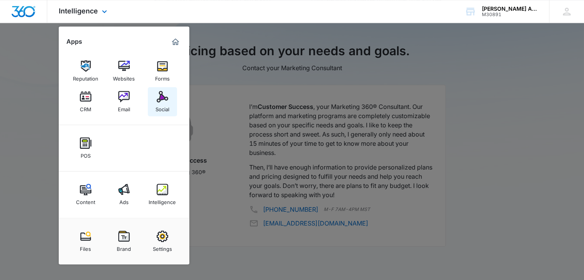
click at [163, 104] on div "Social" at bounding box center [162, 107] width 14 height 10
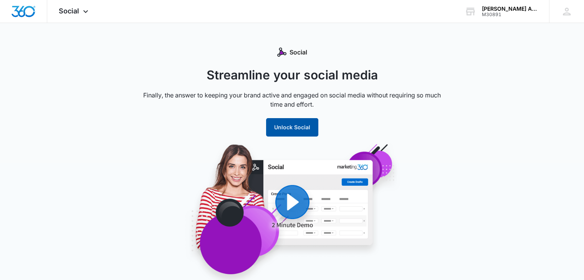
click at [294, 125] on button "Unlock Social" at bounding box center [292, 127] width 52 height 18
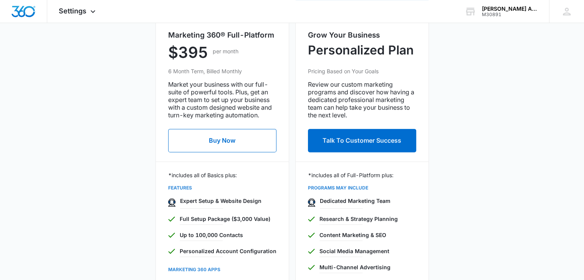
scroll to position [287, 0]
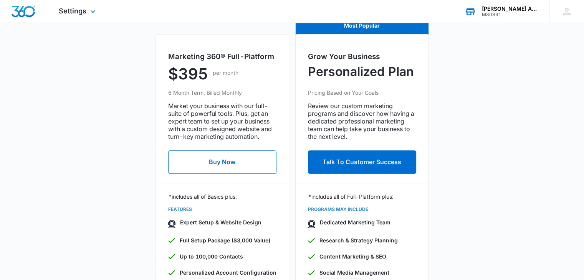
click at [490, 12] on div "M30891" at bounding box center [510, 14] width 56 height 5
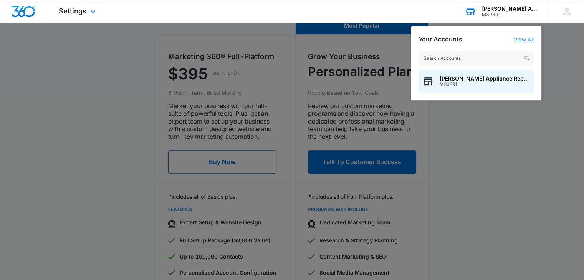
click at [524, 36] on link "View All" at bounding box center [523, 39] width 20 height 7
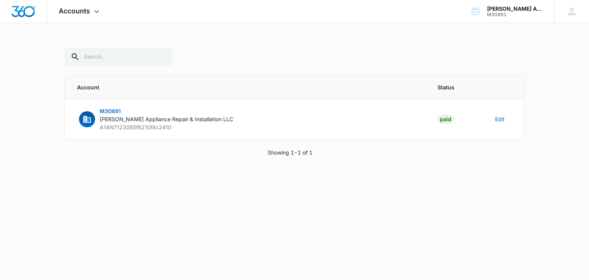
click at [20, 11] on img "Dashboard" at bounding box center [23, 12] width 25 height 12
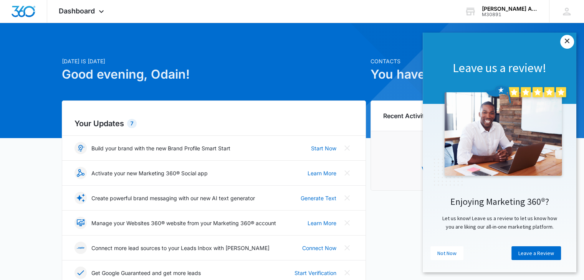
click at [564, 43] on link "×" at bounding box center [567, 42] width 14 height 14
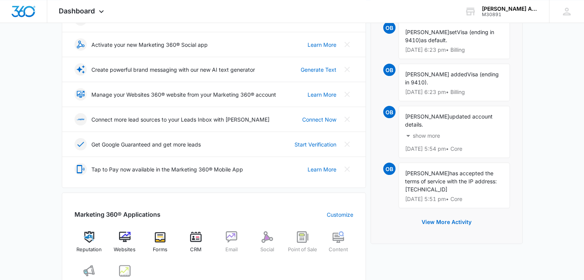
scroll to position [115, 0]
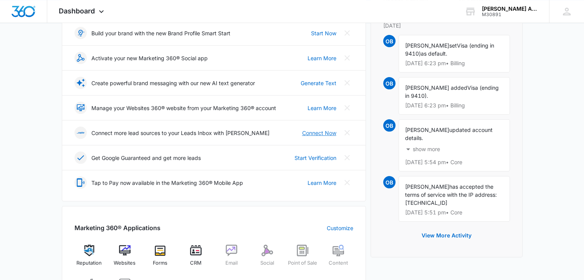
click at [315, 134] on link "Connect Now" at bounding box center [319, 133] width 34 height 8
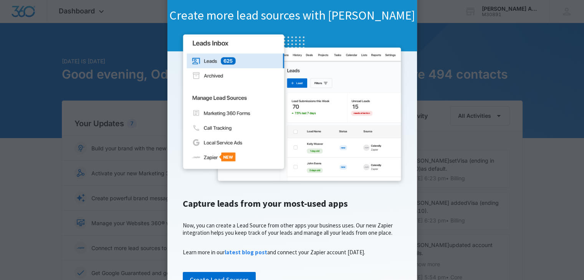
scroll to position [86, 0]
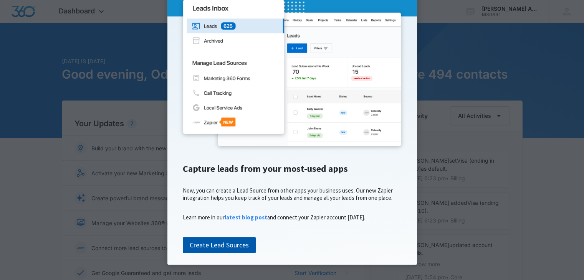
click at [207, 246] on link "Create Lead Sources" at bounding box center [219, 245] width 73 height 16
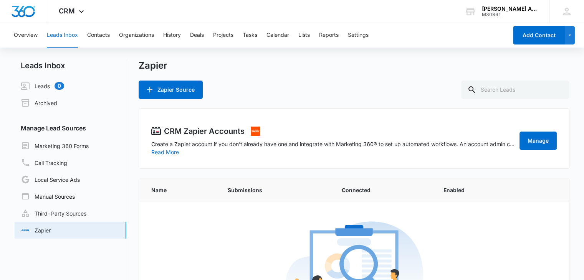
scroll to position [38, 0]
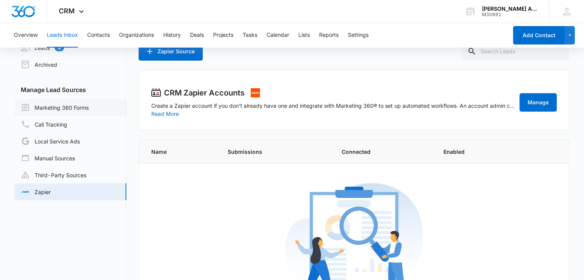
click at [52, 109] on link "Marketing 360 Forms" at bounding box center [55, 107] width 68 height 9
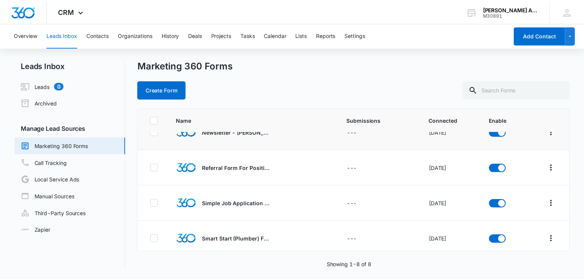
scroll to position [165, 0]
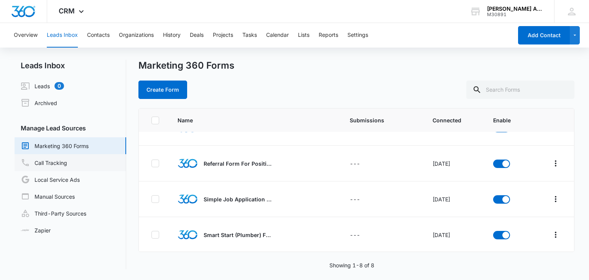
click at [45, 163] on link "Call Tracking" at bounding box center [44, 162] width 46 height 9
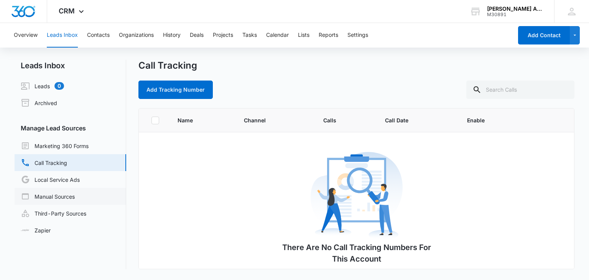
click at [52, 195] on link "Manual Sources" at bounding box center [48, 196] width 54 height 9
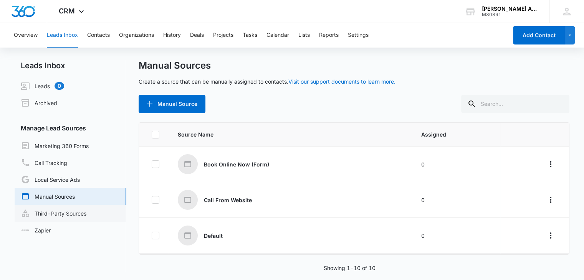
scroll to position [1, 0]
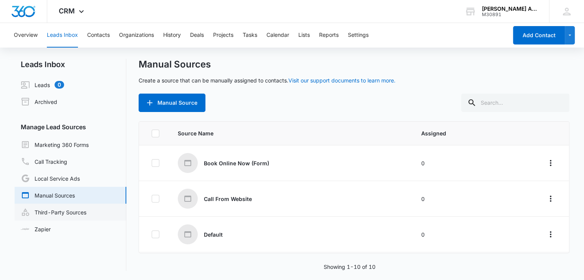
click at [56, 215] on link "Third-Party Sources" at bounding box center [54, 212] width 66 height 9
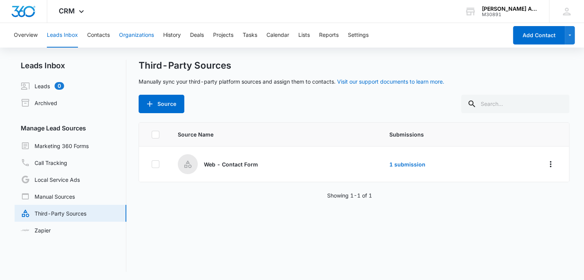
click at [140, 34] on button "Organizations" at bounding box center [136, 35] width 35 height 25
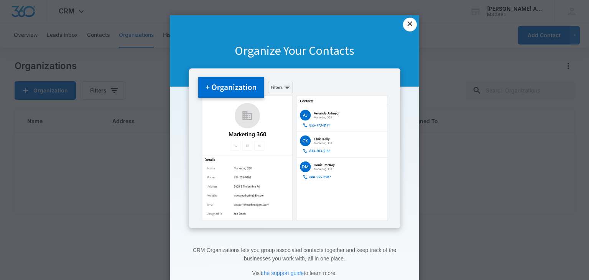
click at [406, 26] on link "×" at bounding box center [410, 25] width 14 height 14
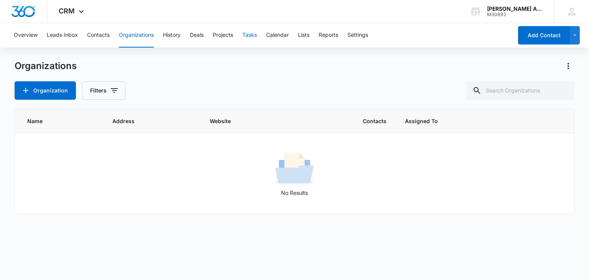
click at [252, 35] on button "Tasks" at bounding box center [249, 35] width 15 height 25
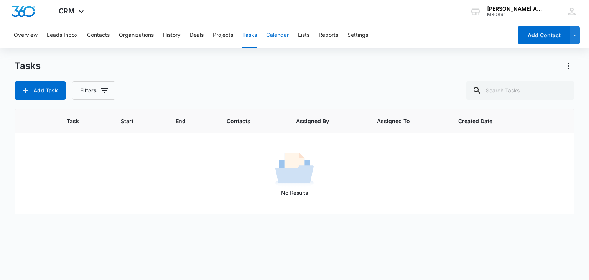
click at [282, 35] on button "Calendar" at bounding box center [277, 35] width 23 height 25
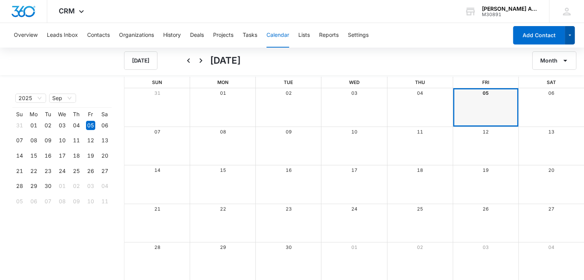
click at [569, 37] on icon "button" at bounding box center [569, 35] width 7 height 9
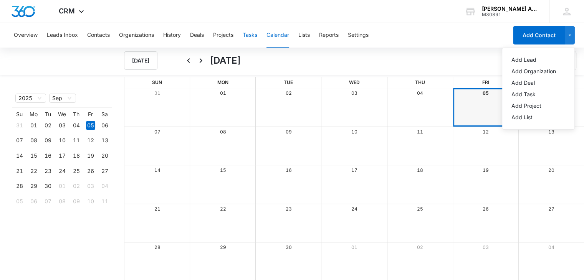
click at [249, 35] on button "Tasks" at bounding box center [249, 35] width 15 height 25
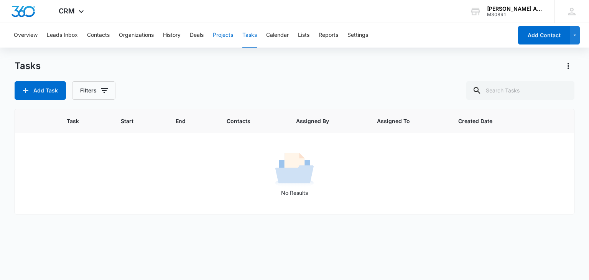
click at [224, 35] on button "Projects" at bounding box center [223, 35] width 20 height 25
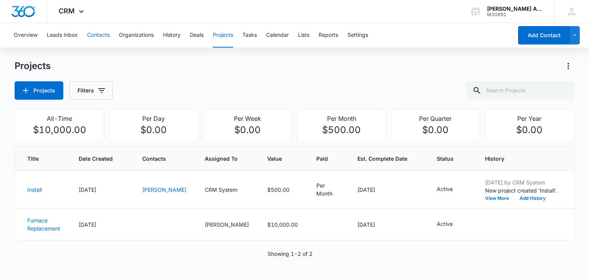
click at [99, 35] on button "Contacts" at bounding box center [98, 35] width 23 height 25
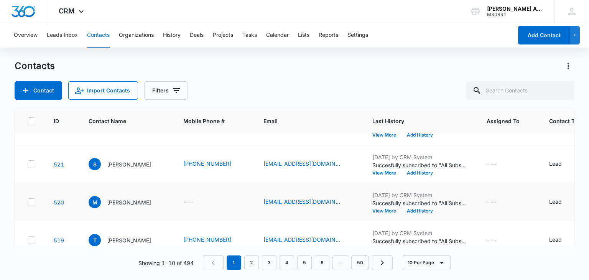
scroll to position [77, 0]
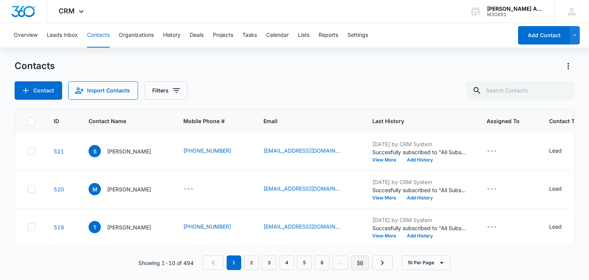
click at [362, 261] on link "50" at bounding box center [360, 263] width 18 height 15
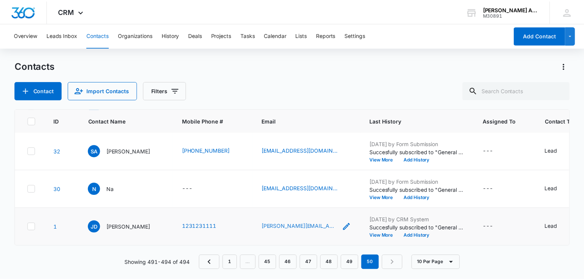
scroll to position [0, 0]
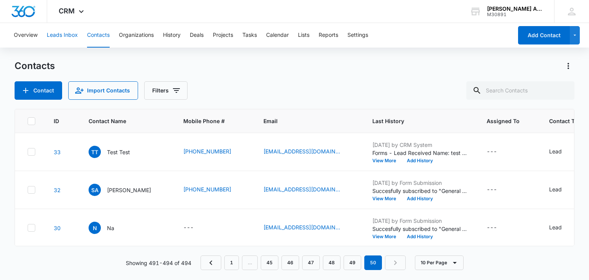
click at [62, 31] on button "Leads Inbox" at bounding box center [62, 35] width 31 height 25
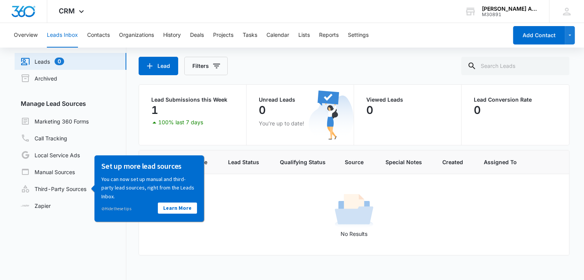
scroll to position [38, 0]
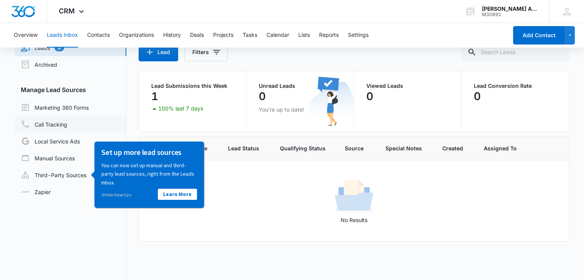
click at [39, 120] on link "Call Tracking" at bounding box center [44, 124] width 46 height 9
